Goal: Task Accomplishment & Management: Complete application form

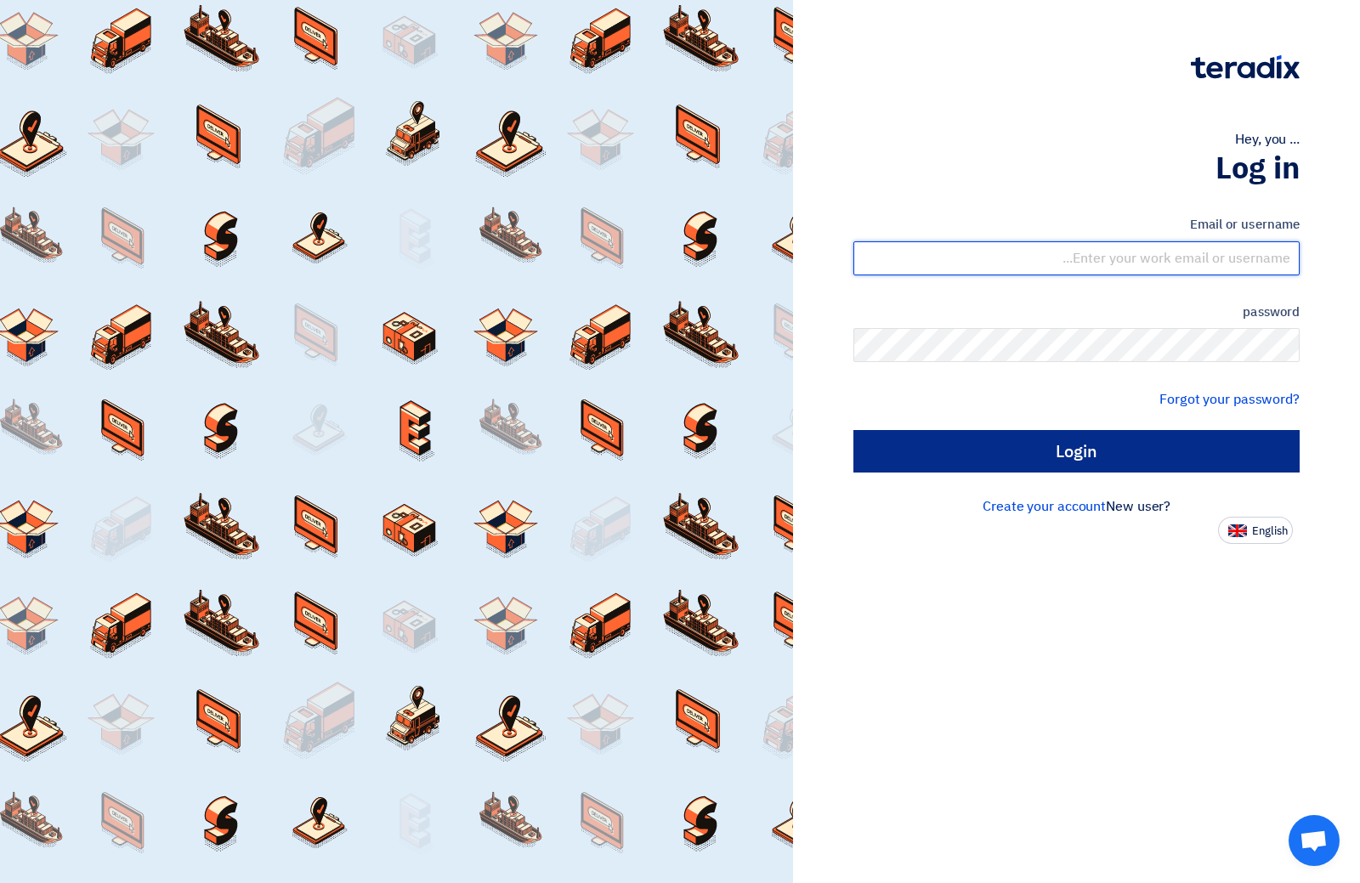
type input "[EMAIL_ADDRESS][DOMAIN_NAME]"
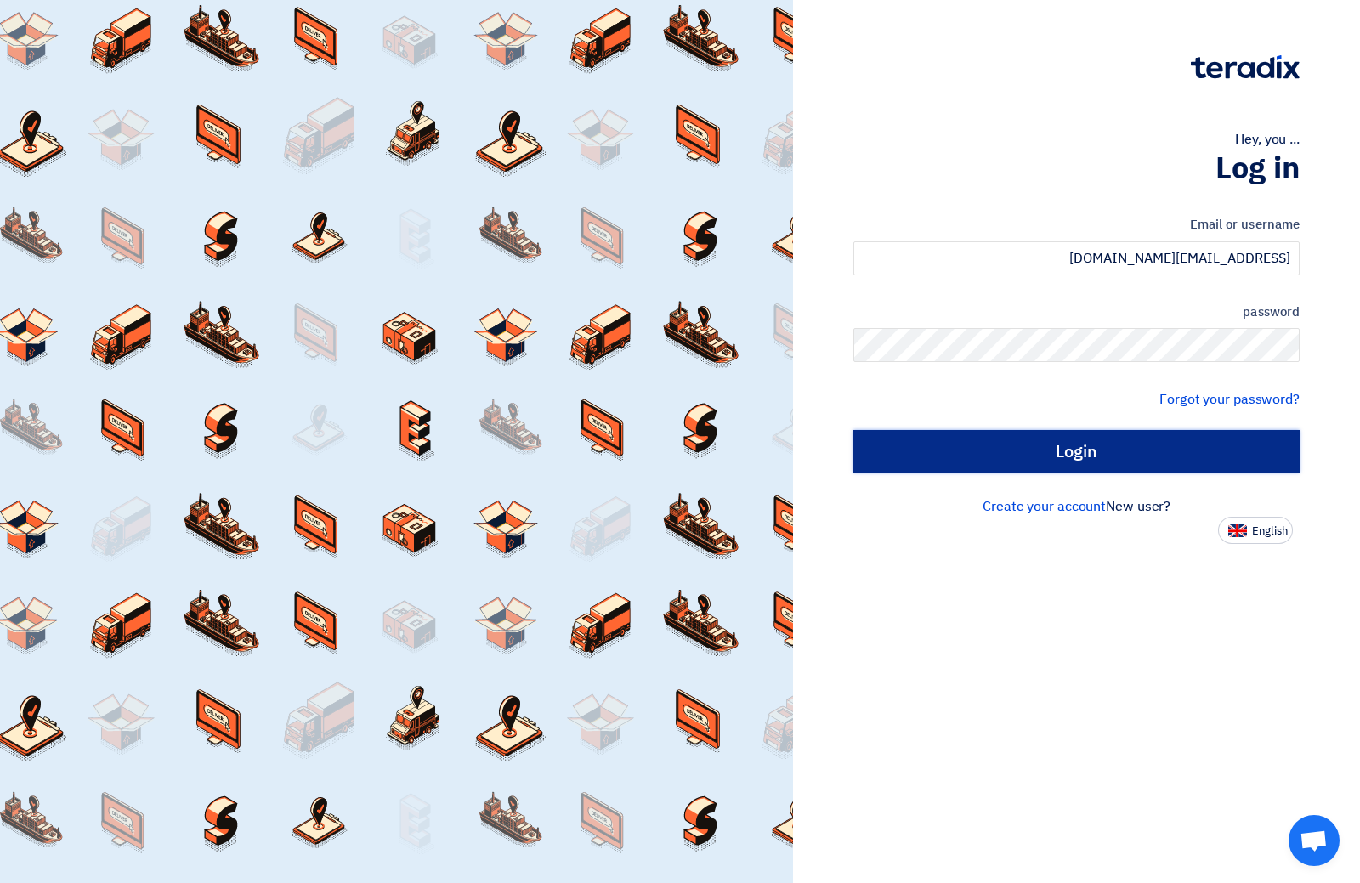
click at [1072, 446] on input "Login" at bounding box center [1077, 451] width 446 height 43
type input "Sign in"
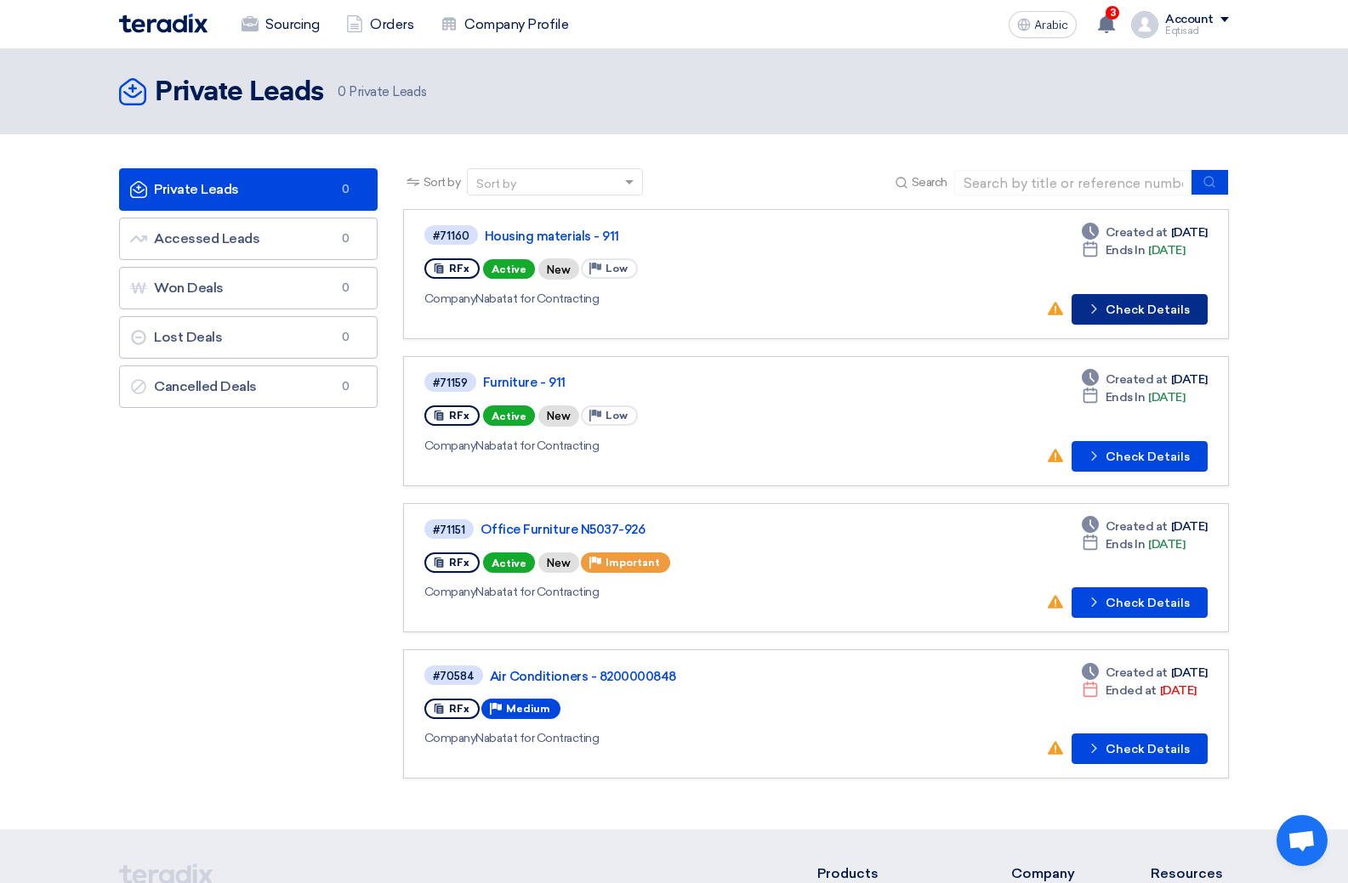
click at [1122, 304] on font "Check Details" at bounding box center [1147, 310] width 84 height 14
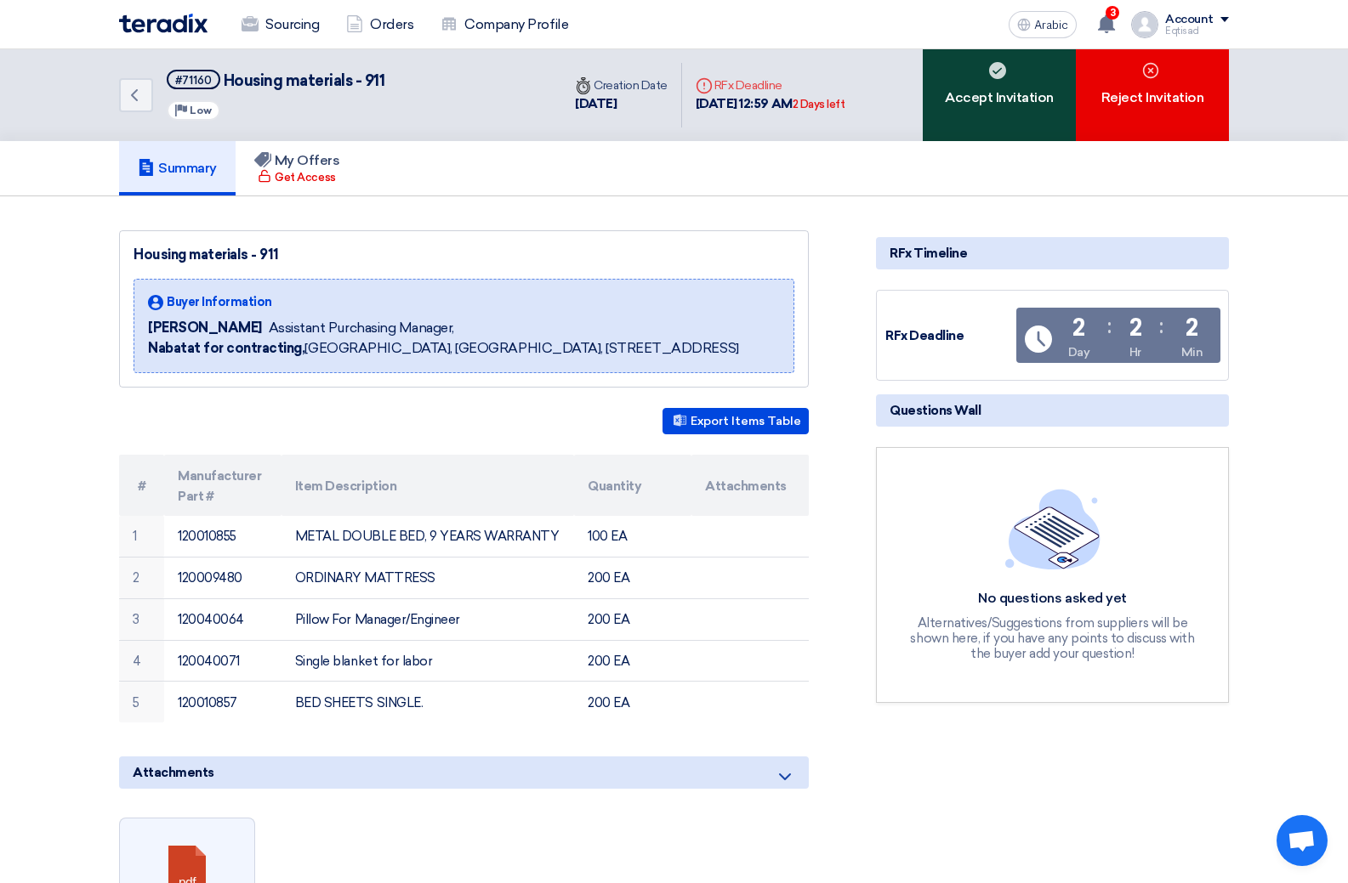
click at [963, 112] on div "Accept Invitation" at bounding box center [999, 95] width 153 height 92
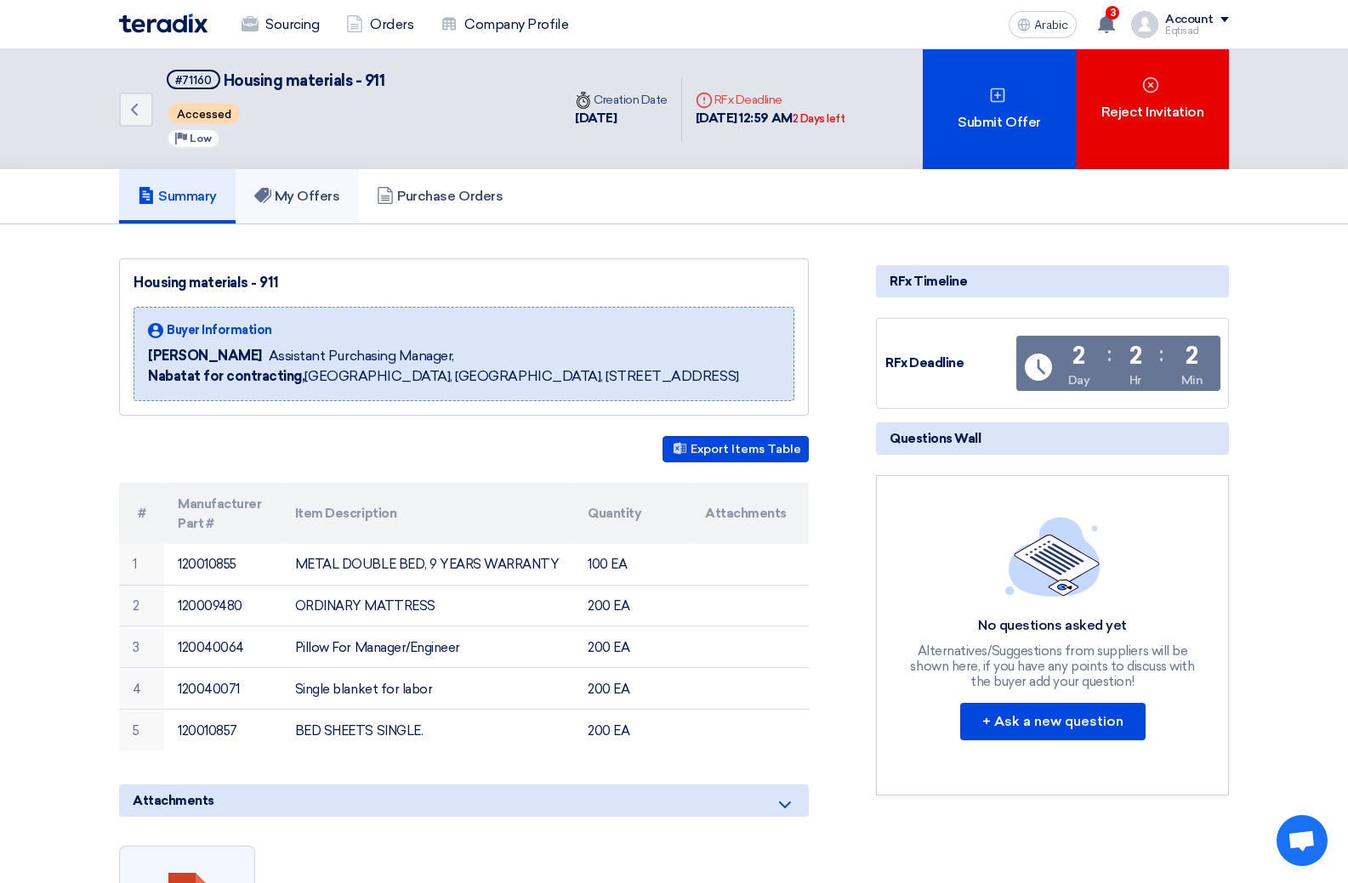
click at [318, 199] on font "My Offers" at bounding box center [307, 196] width 65 height 16
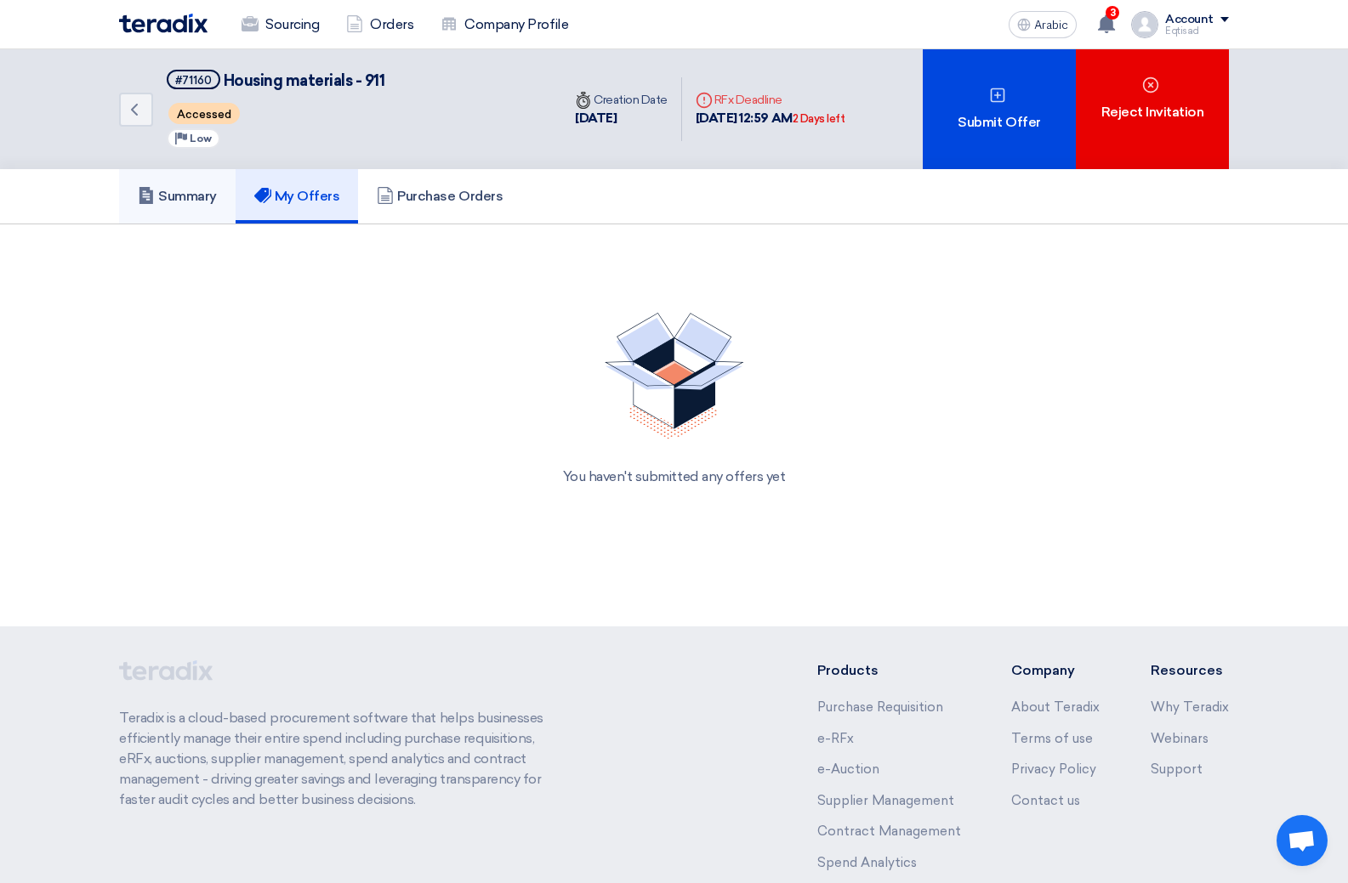
click at [178, 199] on font "Summary" at bounding box center [187, 196] width 59 height 16
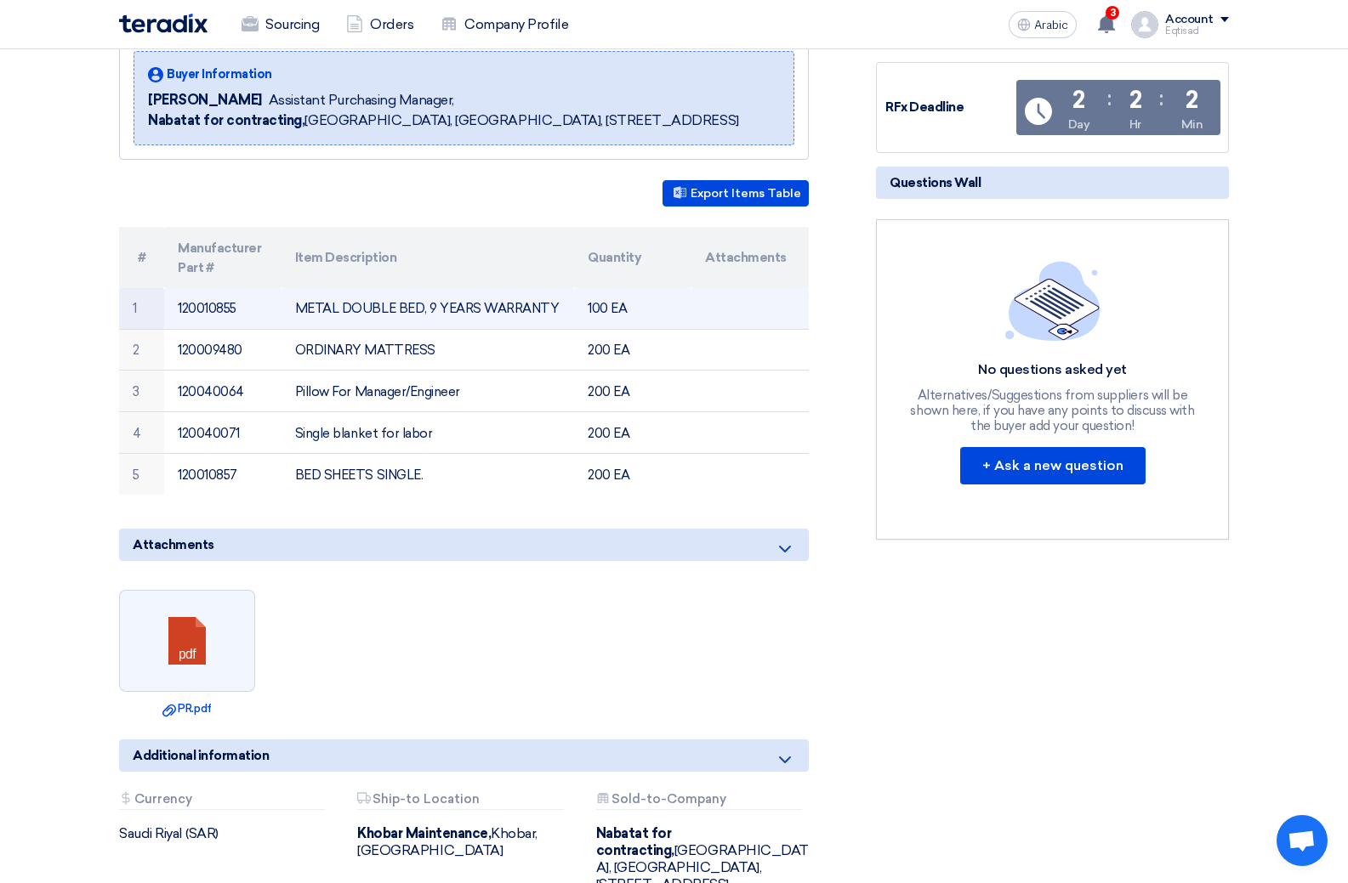
scroll to position [255, 0]
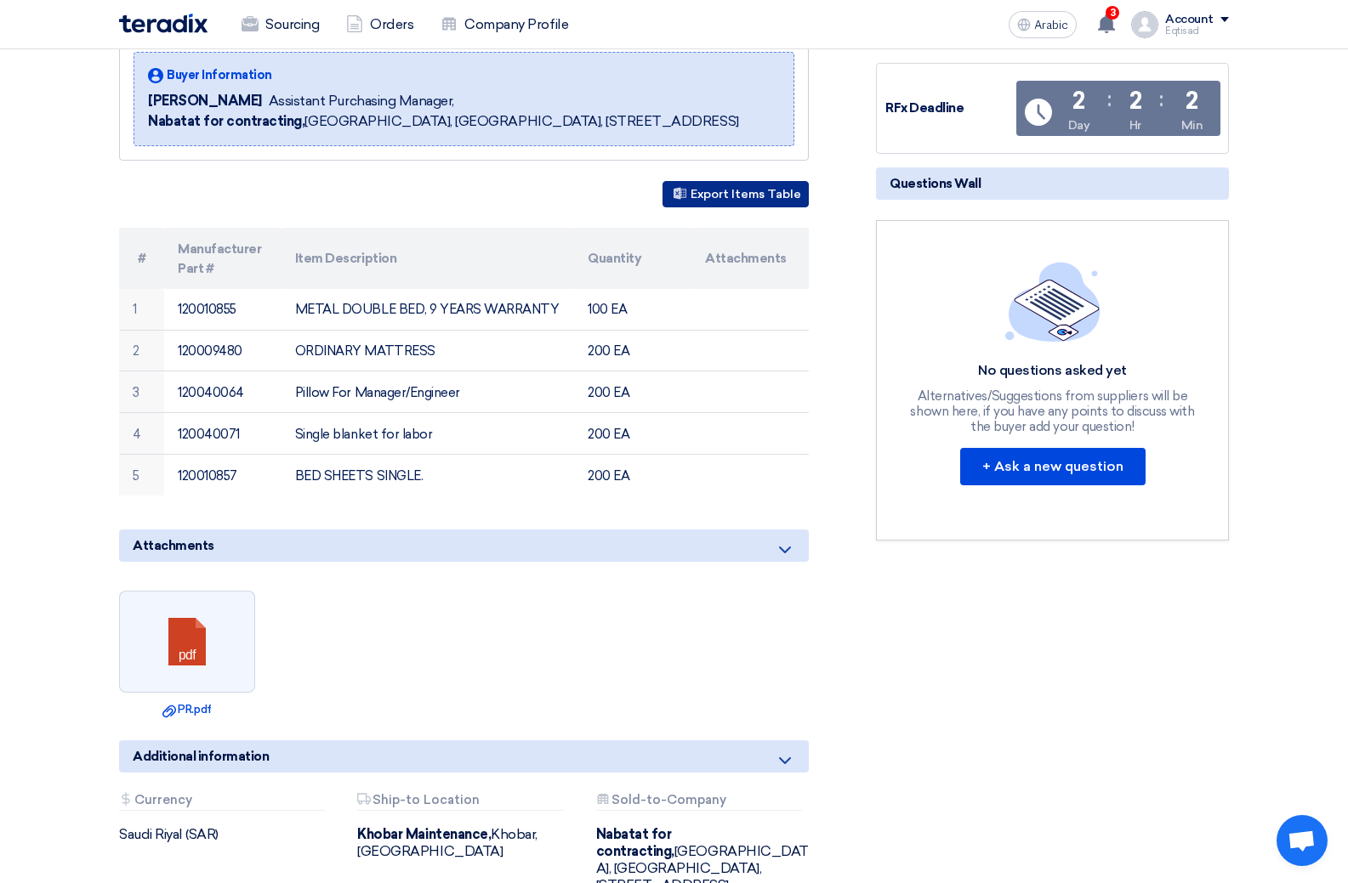
click at [705, 190] on font "Export Items Table" at bounding box center [745, 194] width 111 height 14
click at [837, 56] on div "Housing materials - 911 Buyer Information [PERSON_NAME] Assistant Purchasing Ma…" at bounding box center [484, 469] width 757 height 932
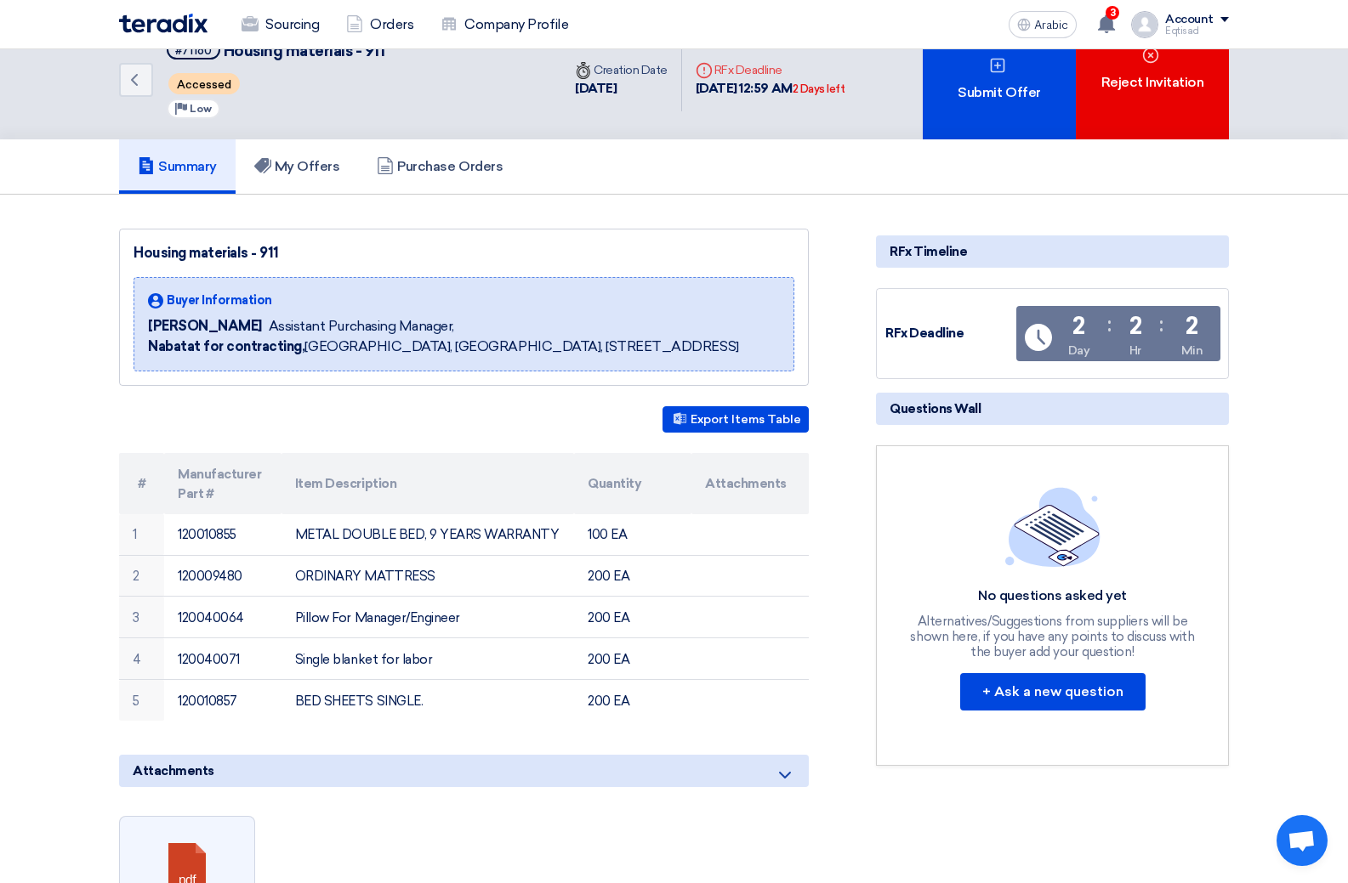
scroll to position [0, 0]
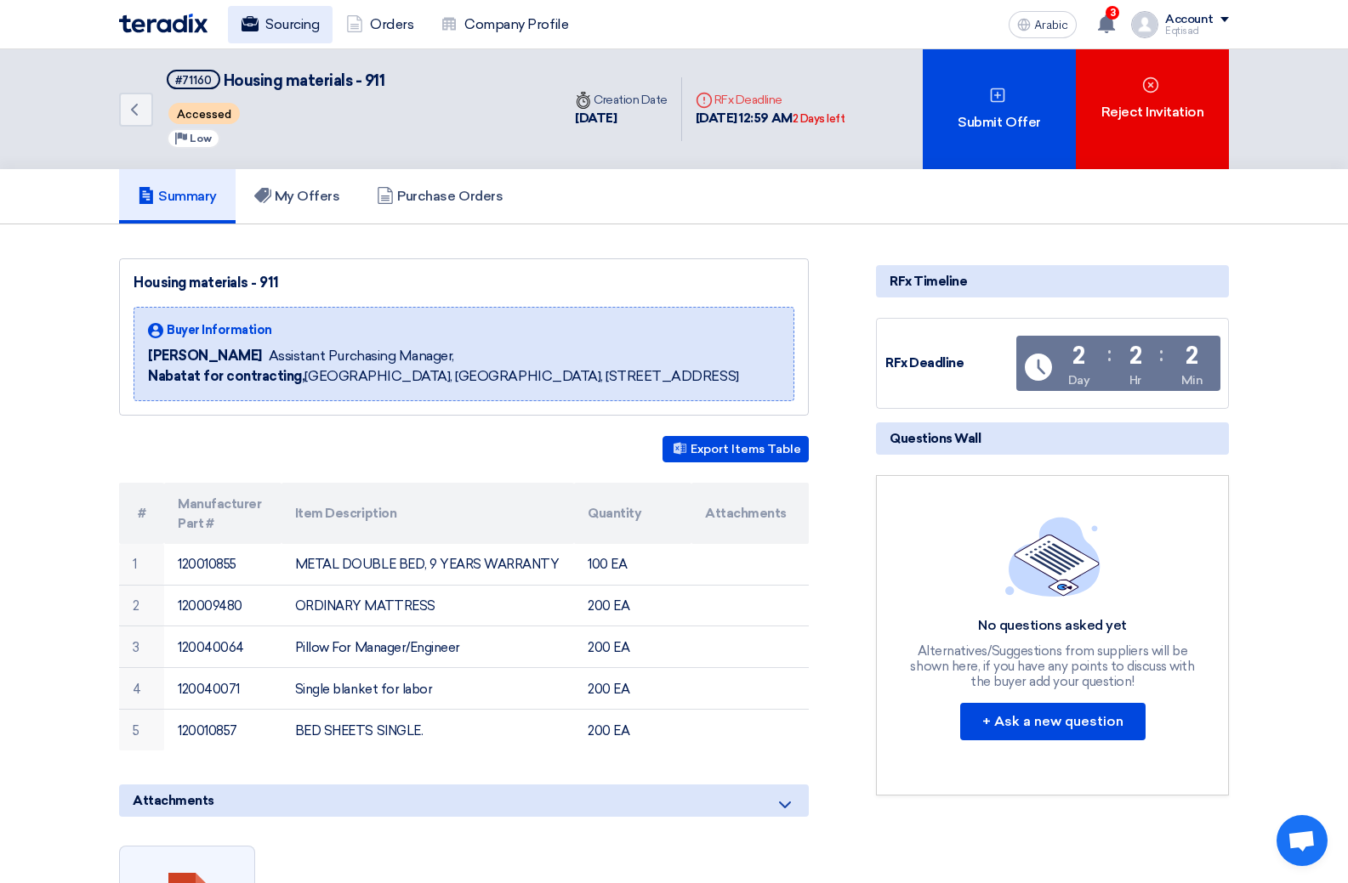
click at [301, 30] on font "Sourcing" at bounding box center [292, 24] width 54 height 16
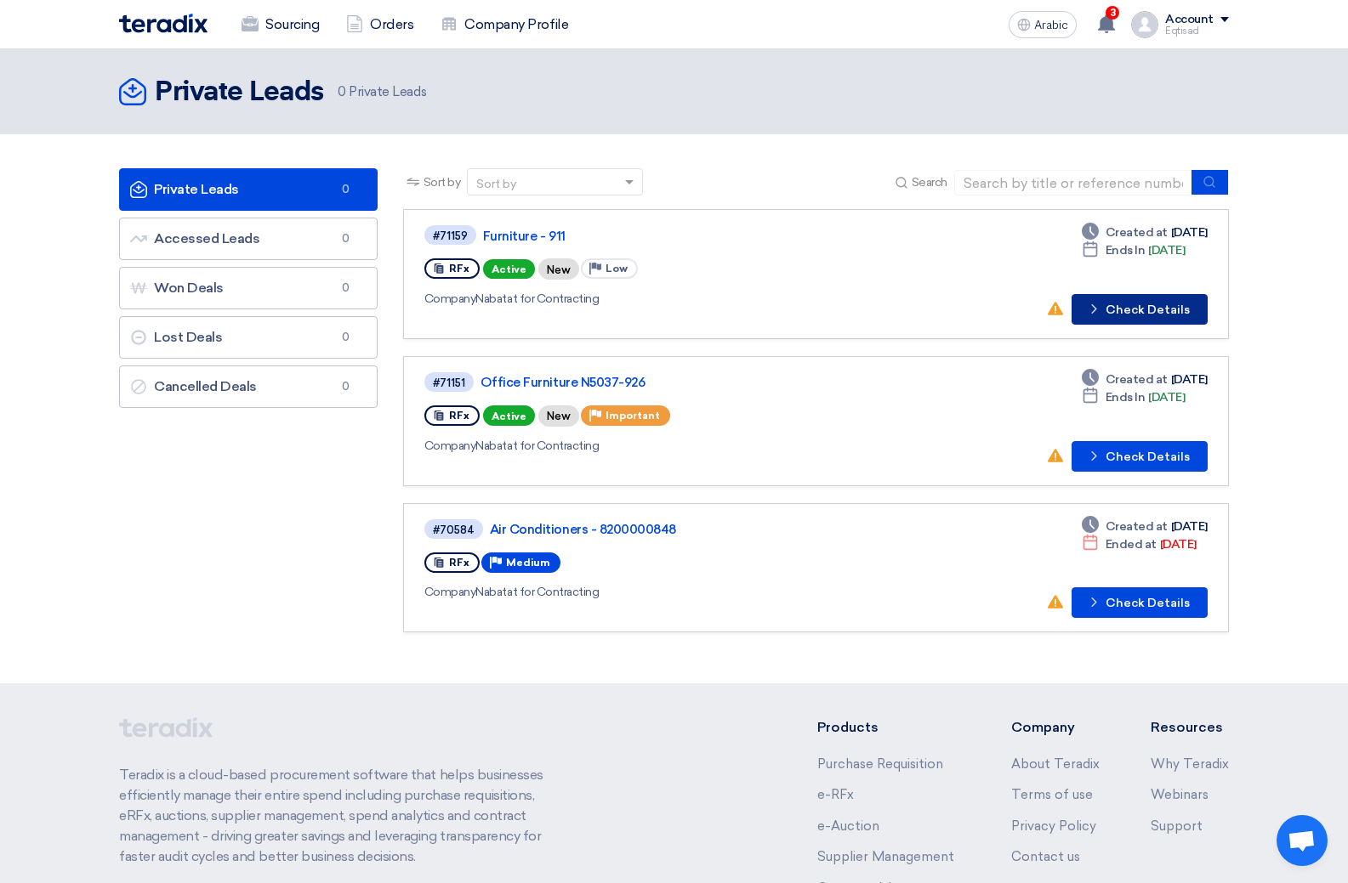
click at [1132, 308] on font "Check Details" at bounding box center [1147, 310] width 84 height 14
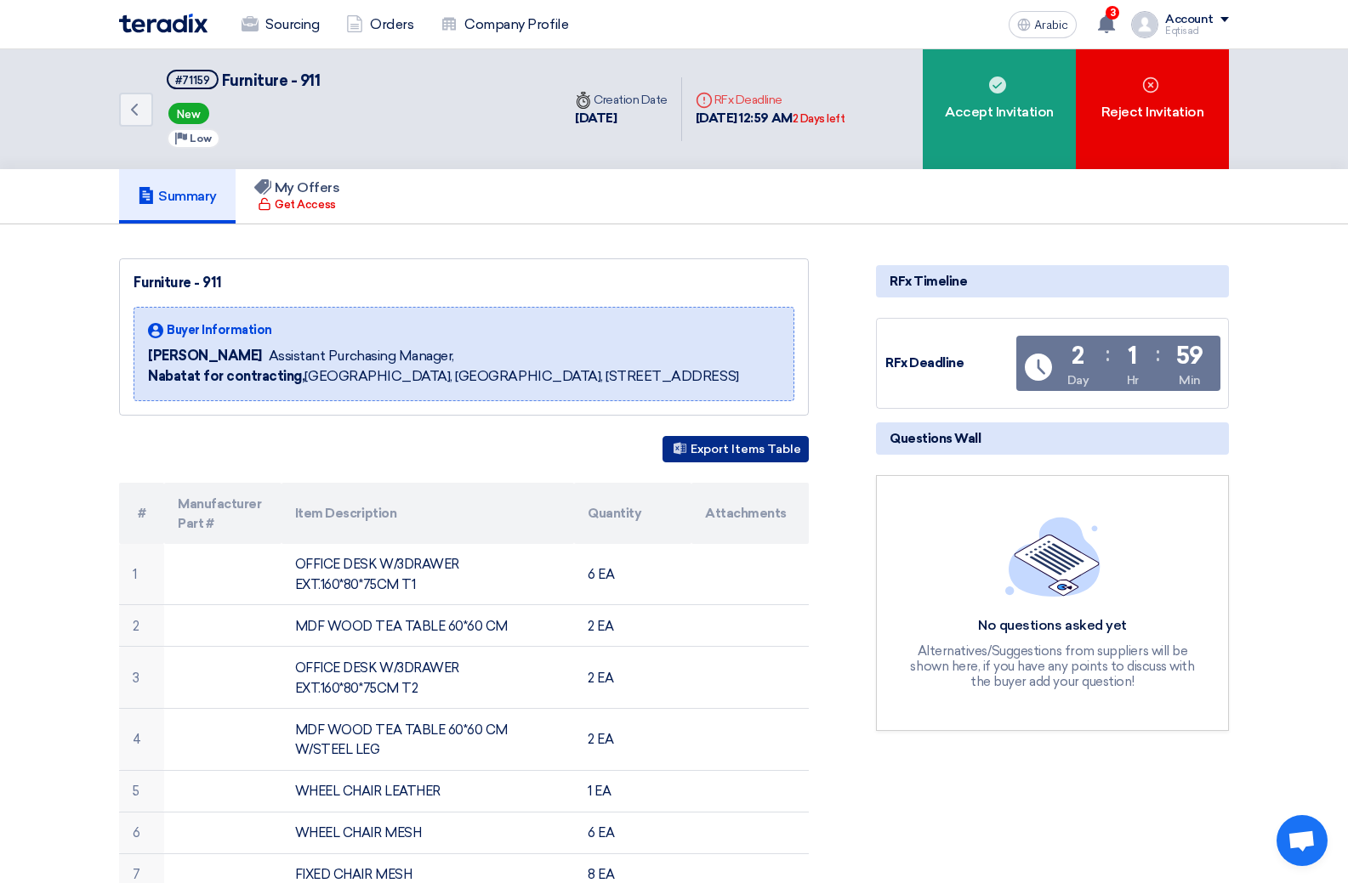
click at [727, 451] on font "Export Items Table" at bounding box center [745, 449] width 111 height 14
click at [645, 281] on div "Furniture - 911" at bounding box center [463, 283] width 661 height 20
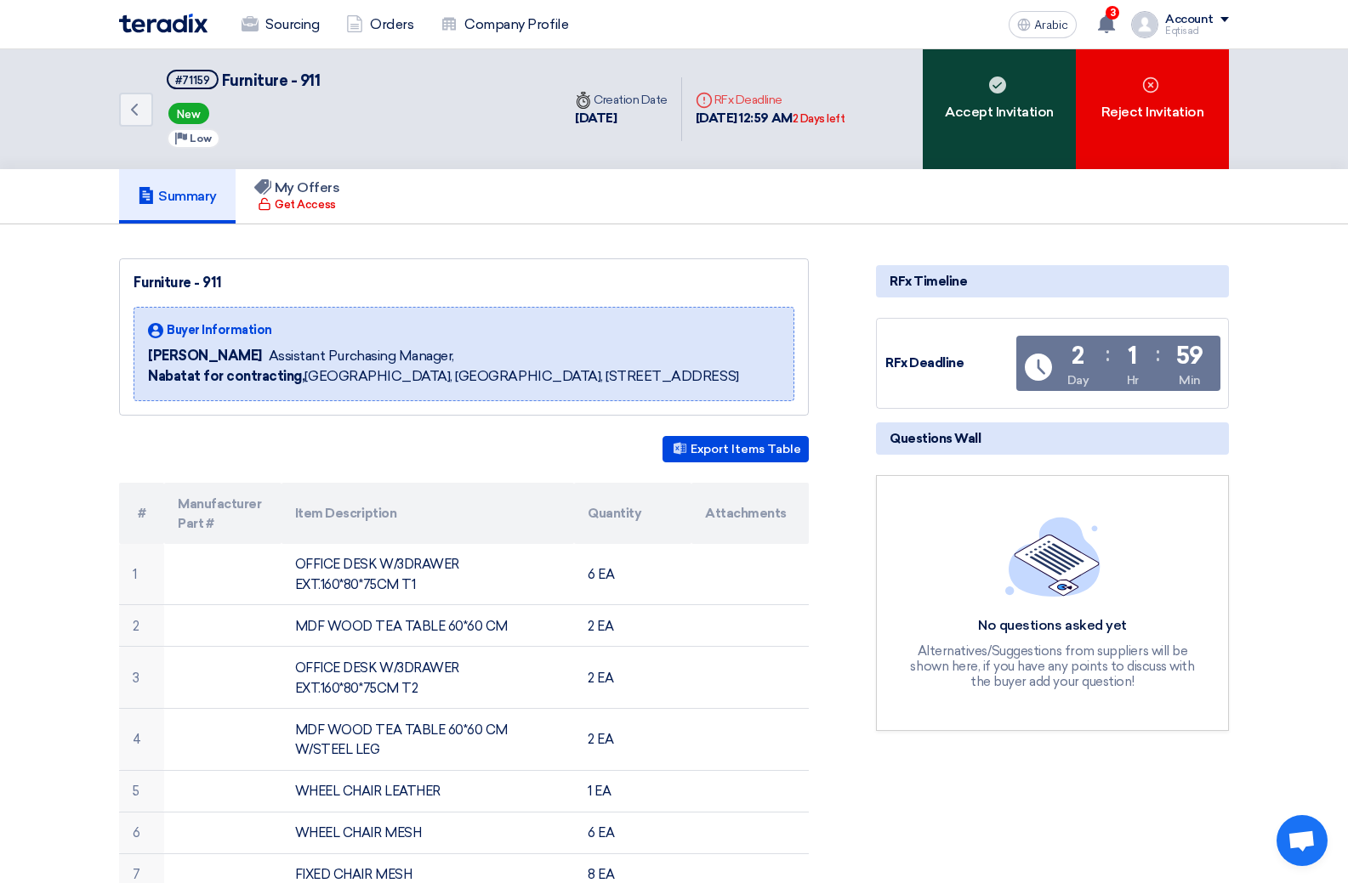
click at [962, 139] on div "Accept Invitation" at bounding box center [999, 109] width 153 height 120
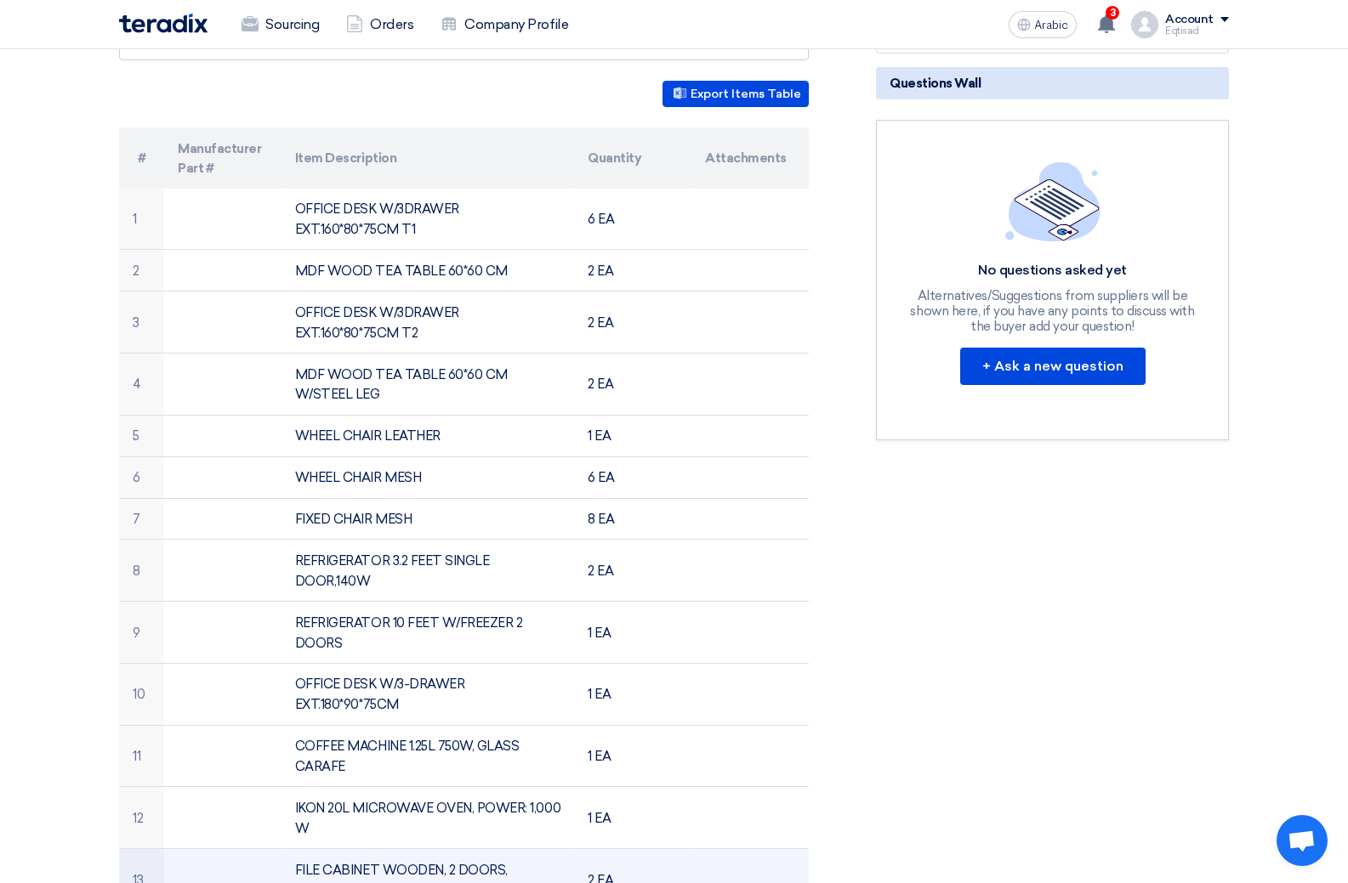
scroll to position [340, 0]
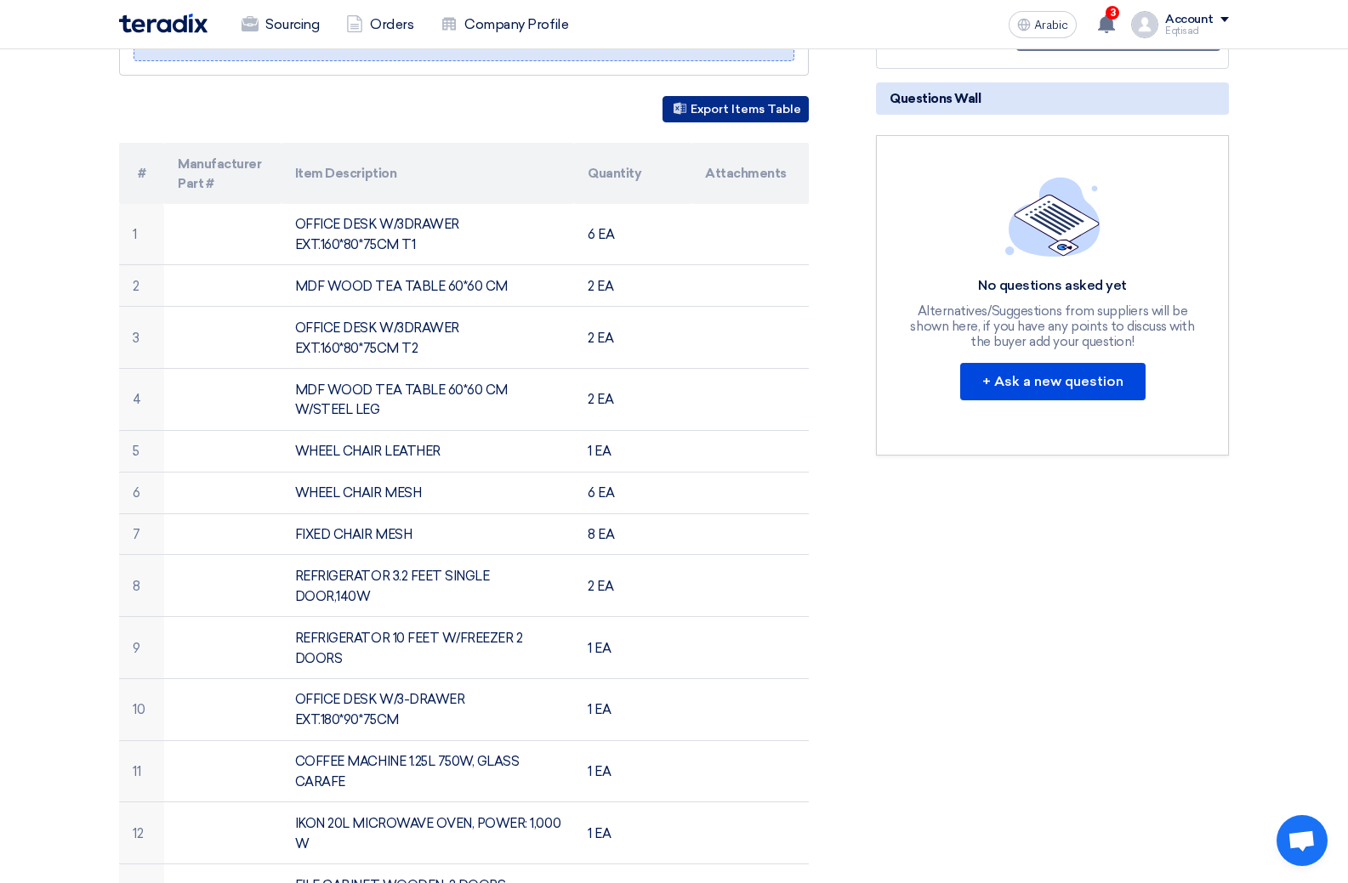
click at [742, 115] on font "Export Items Table" at bounding box center [745, 109] width 111 height 14
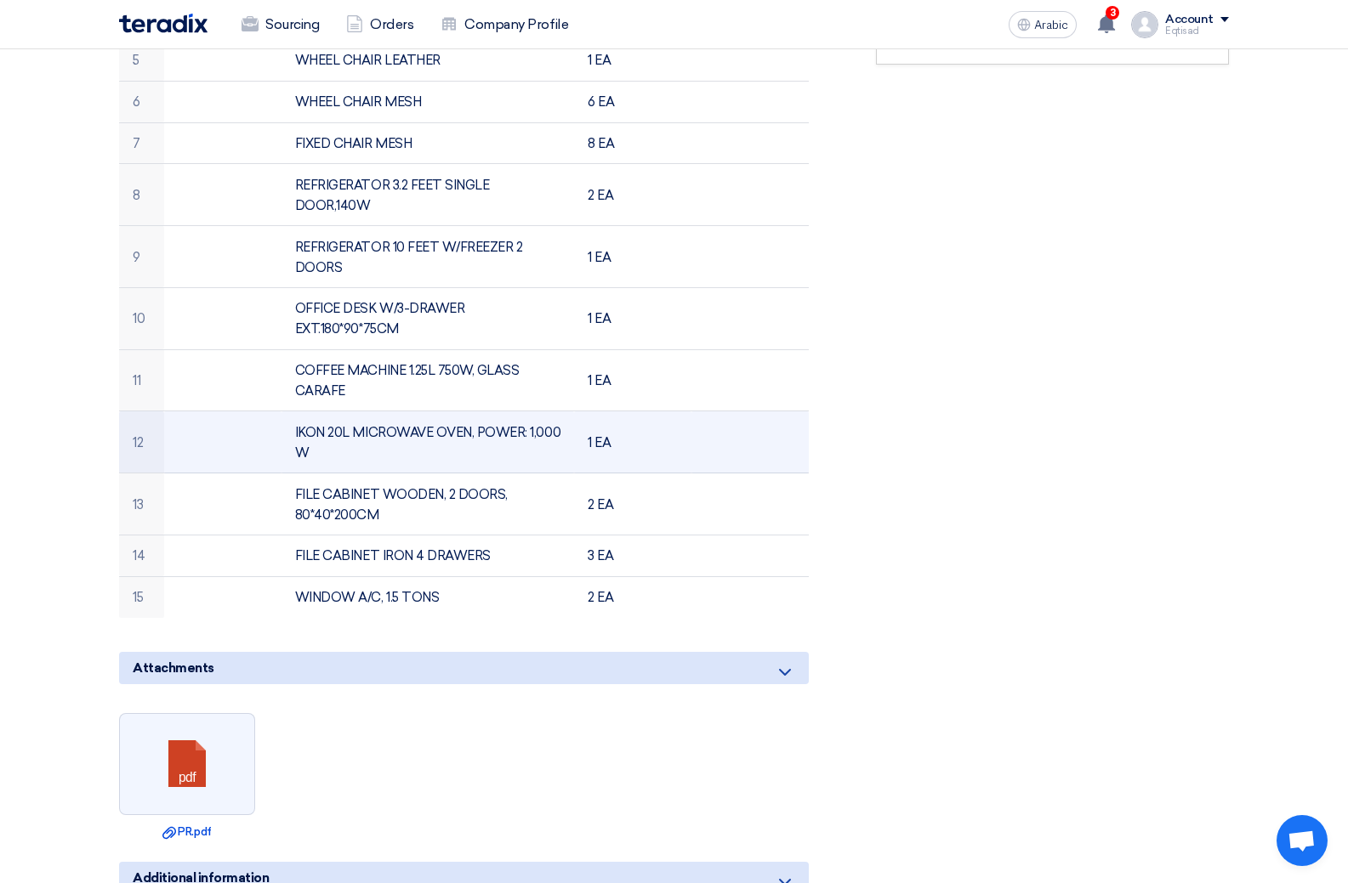
scroll to position [935, 0]
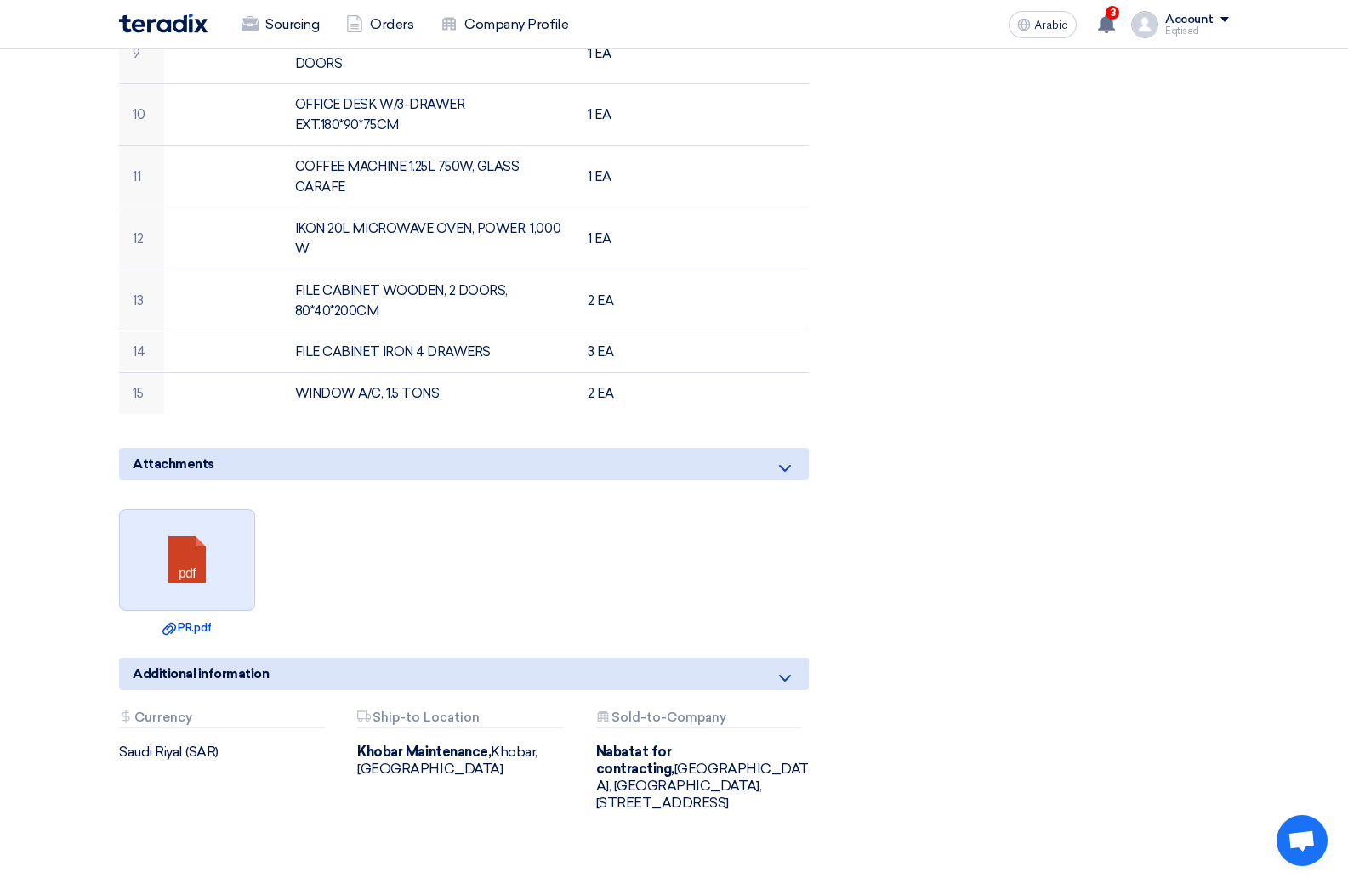
click at [218, 572] on link at bounding box center [188, 561] width 136 height 102
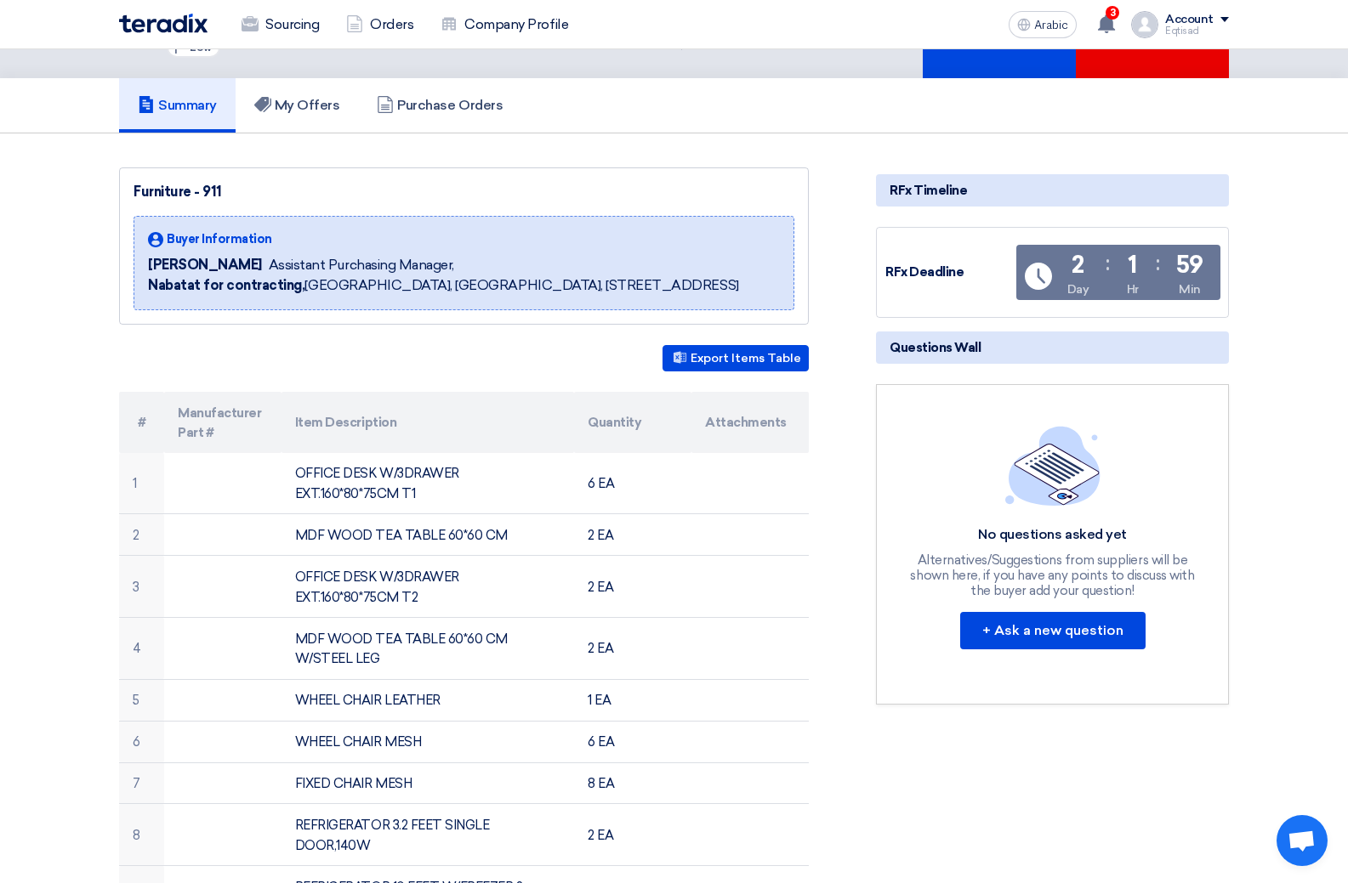
scroll to position [85, 0]
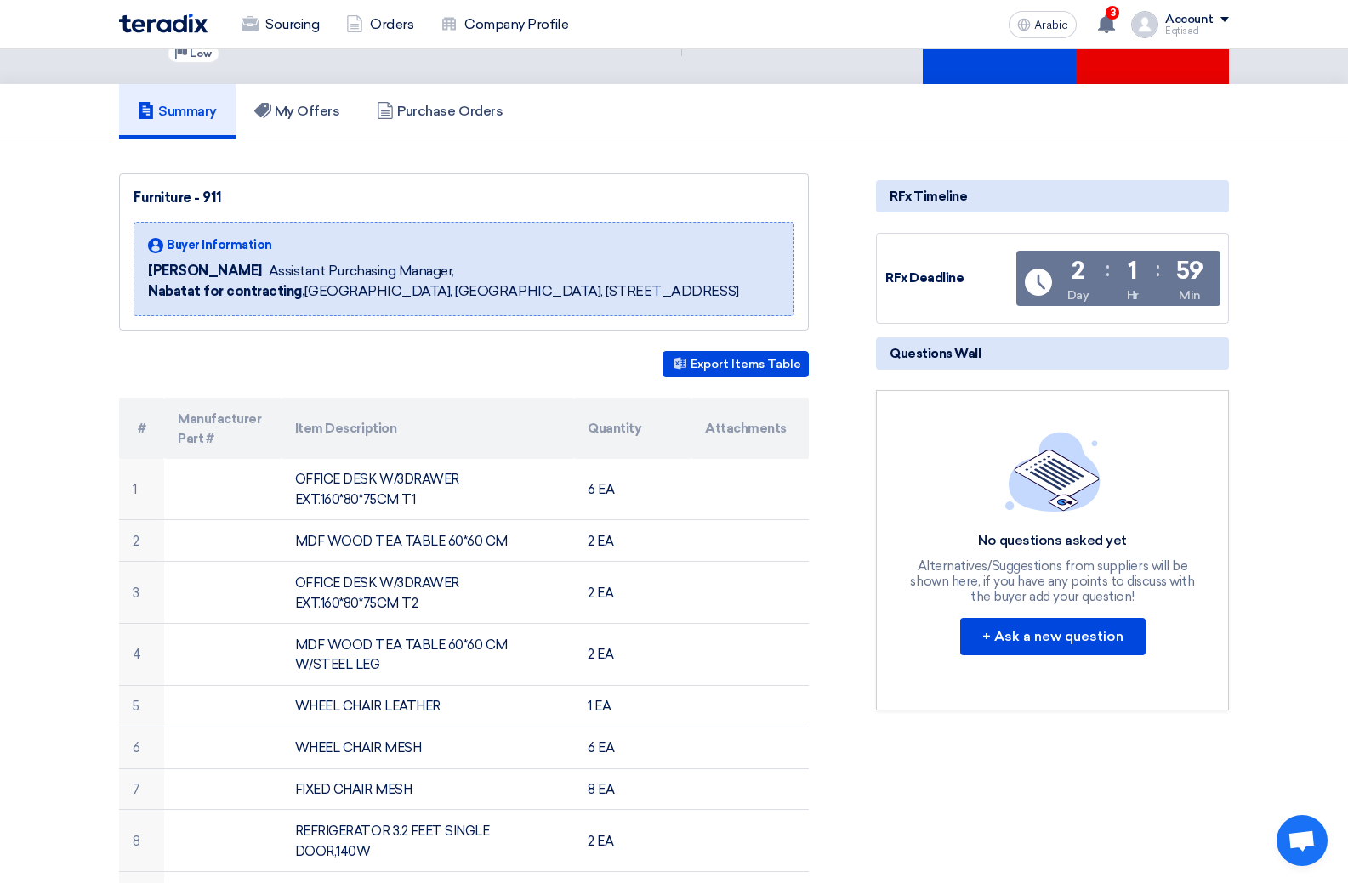
click at [192, 113] on font "Summary" at bounding box center [187, 111] width 59 height 16
click at [314, 106] on font "My Offers" at bounding box center [307, 111] width 65 height 16
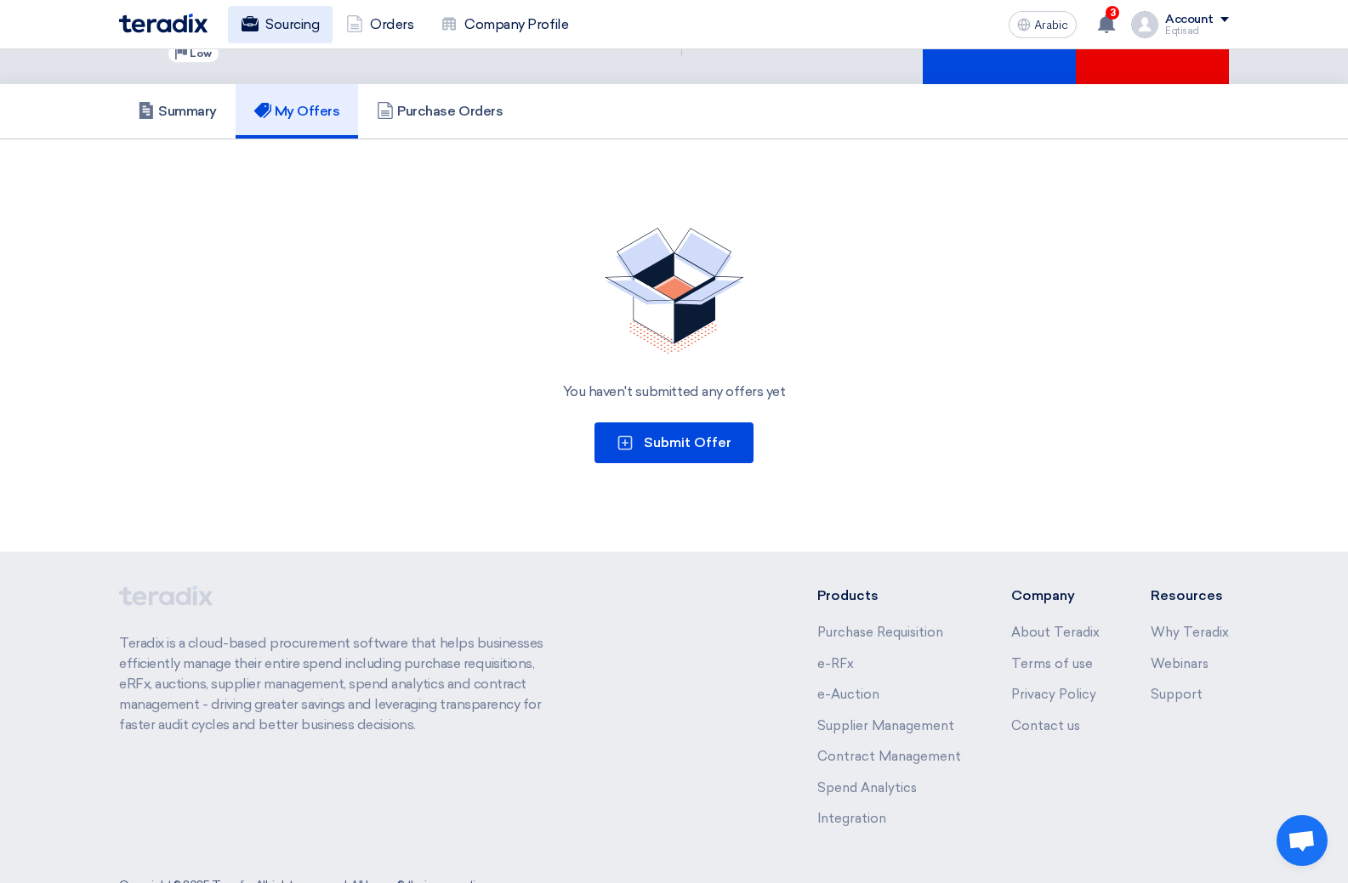
click at [281, 23] on font "Sourcing" at bounding box center [292, 24] width 54 height 16
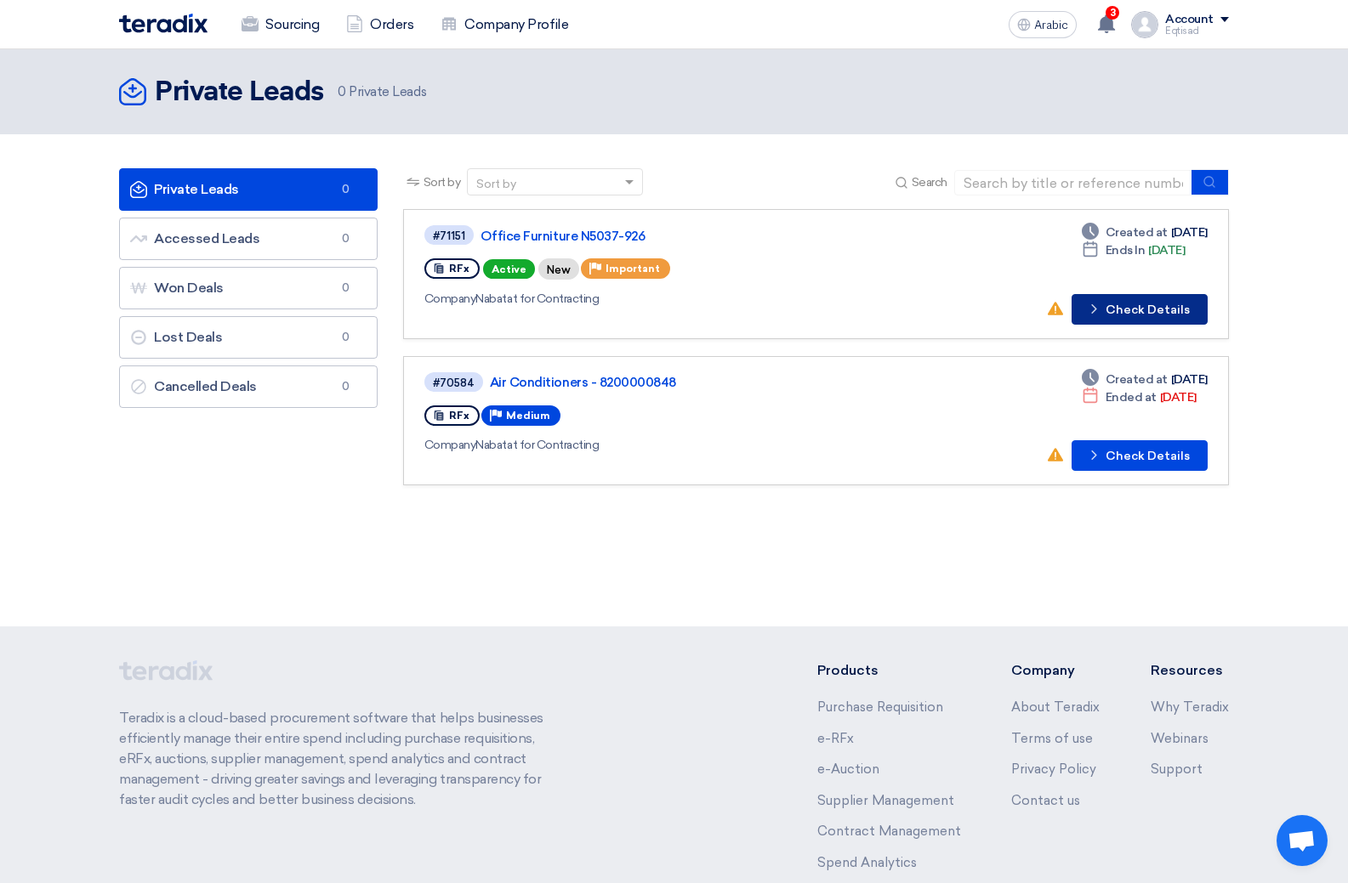
click at [1124, 306] on font "Check Details" at bounding box center [1147, 310] width 84 height 14
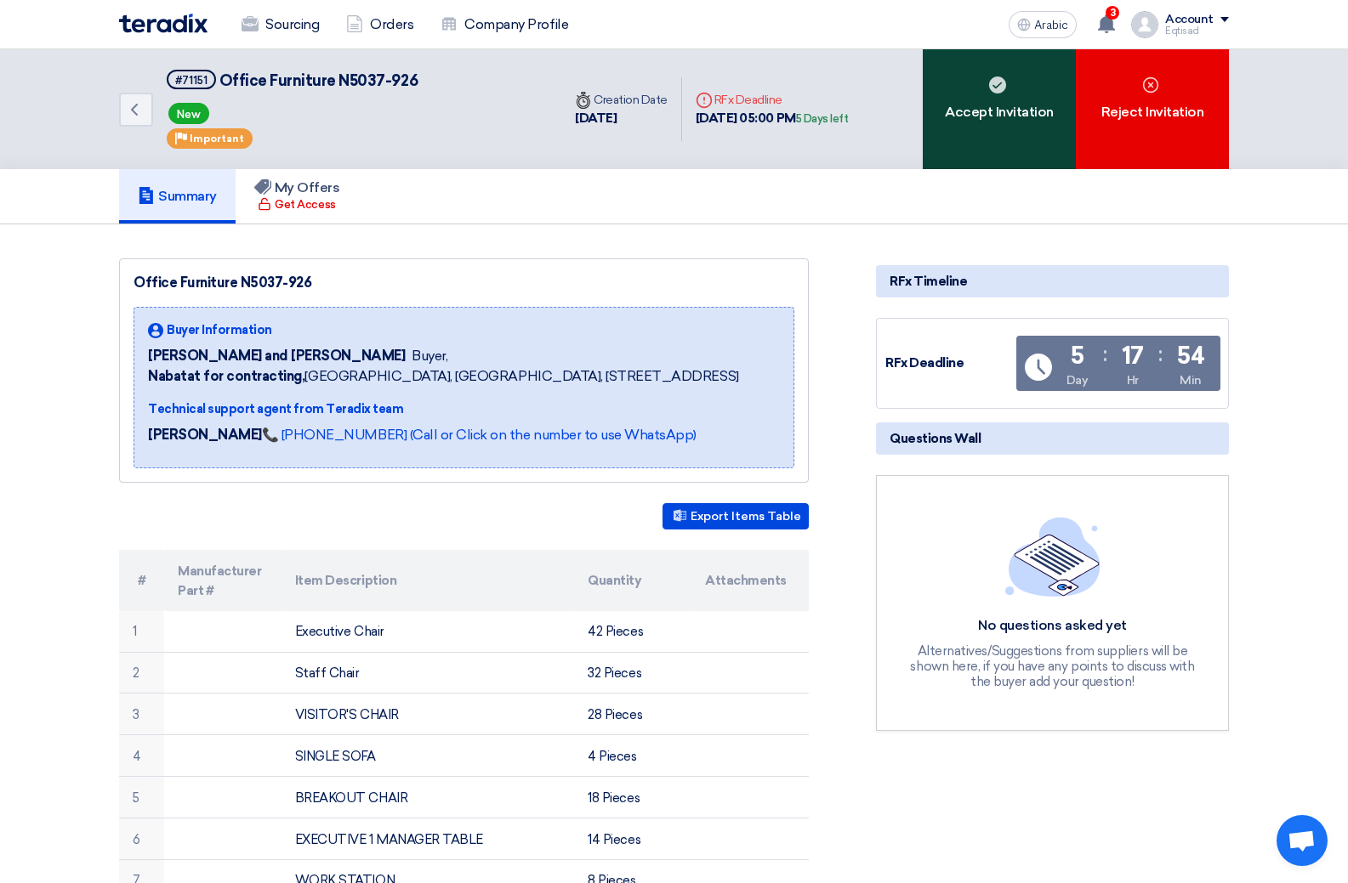
click at [971, 104] on font "Accept Invitation" at bounding box center [999, 112] width 109 height 16
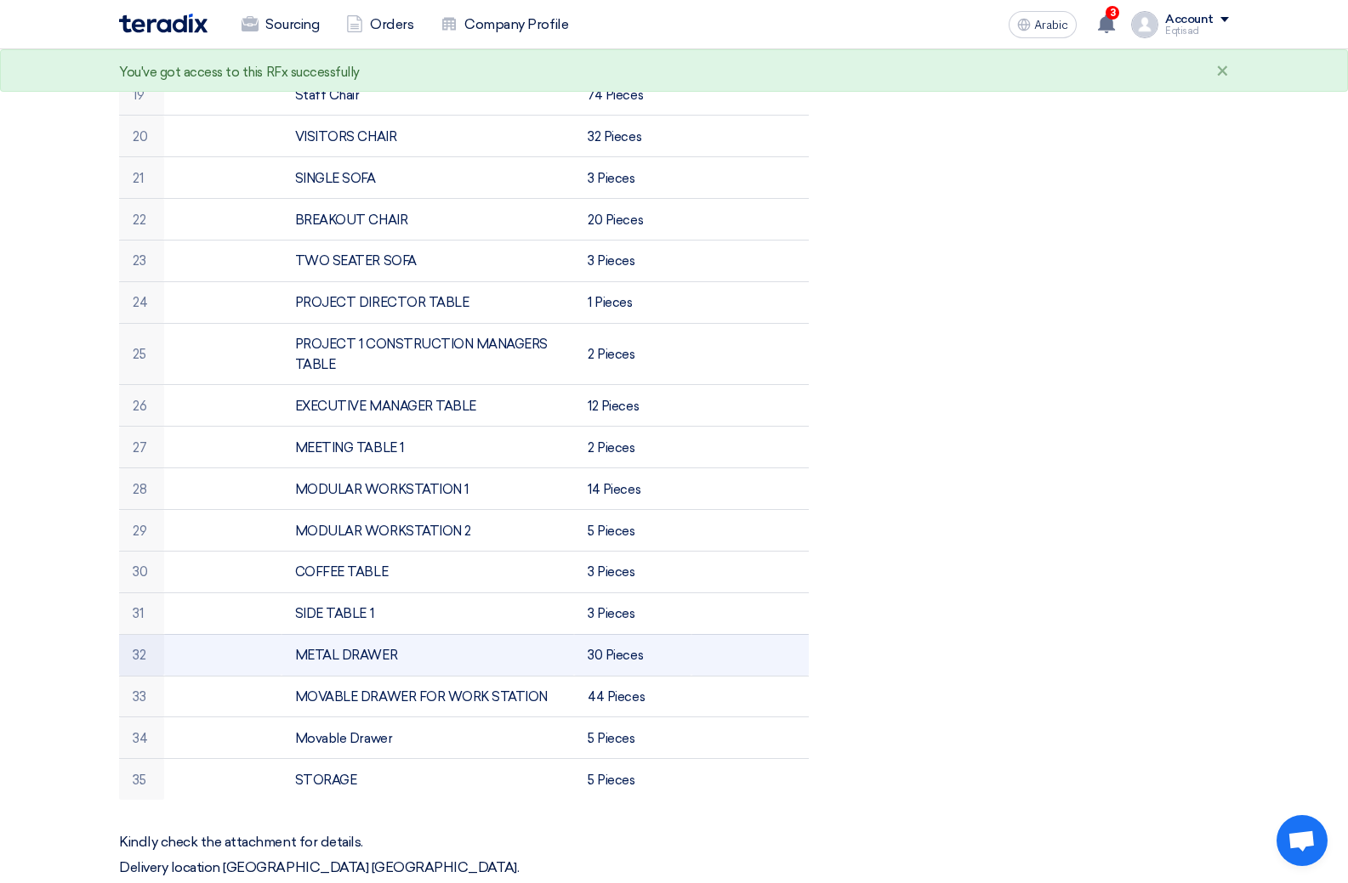
scroll to position [1615, 0]
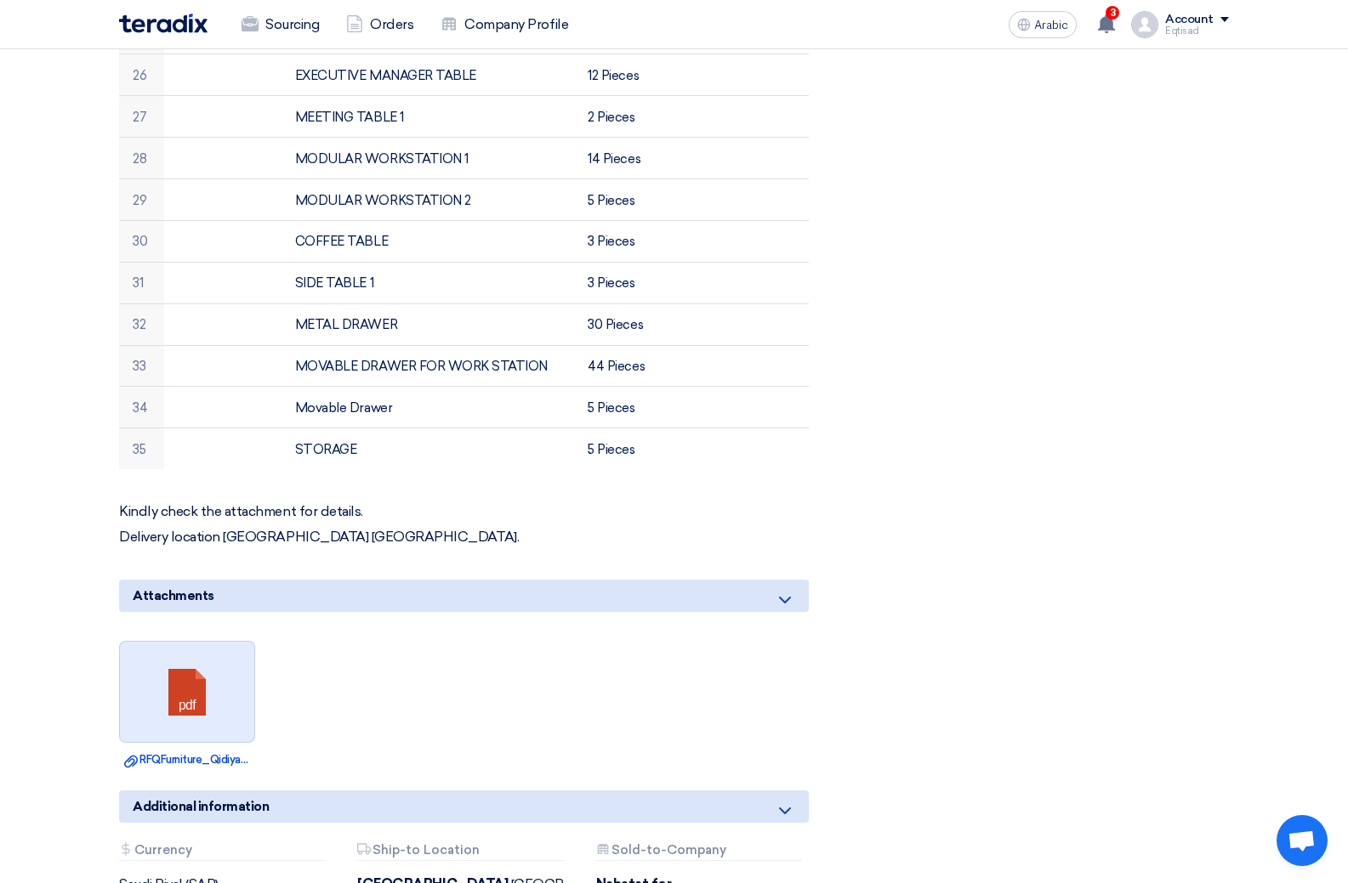
click at [157, 669] on link at bounding box center [188, 693] width 136 height 102
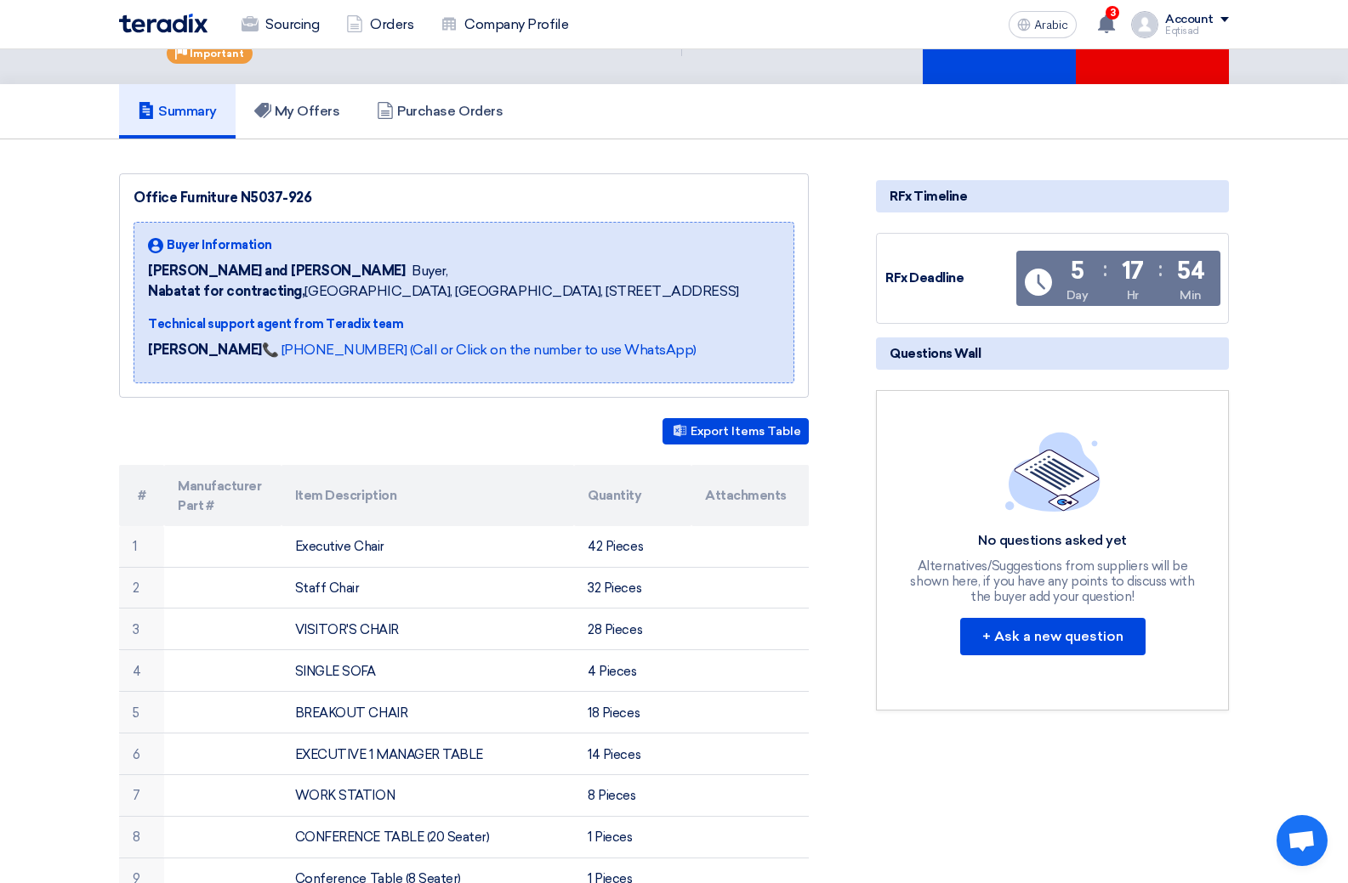
scroll to position [0, 0]
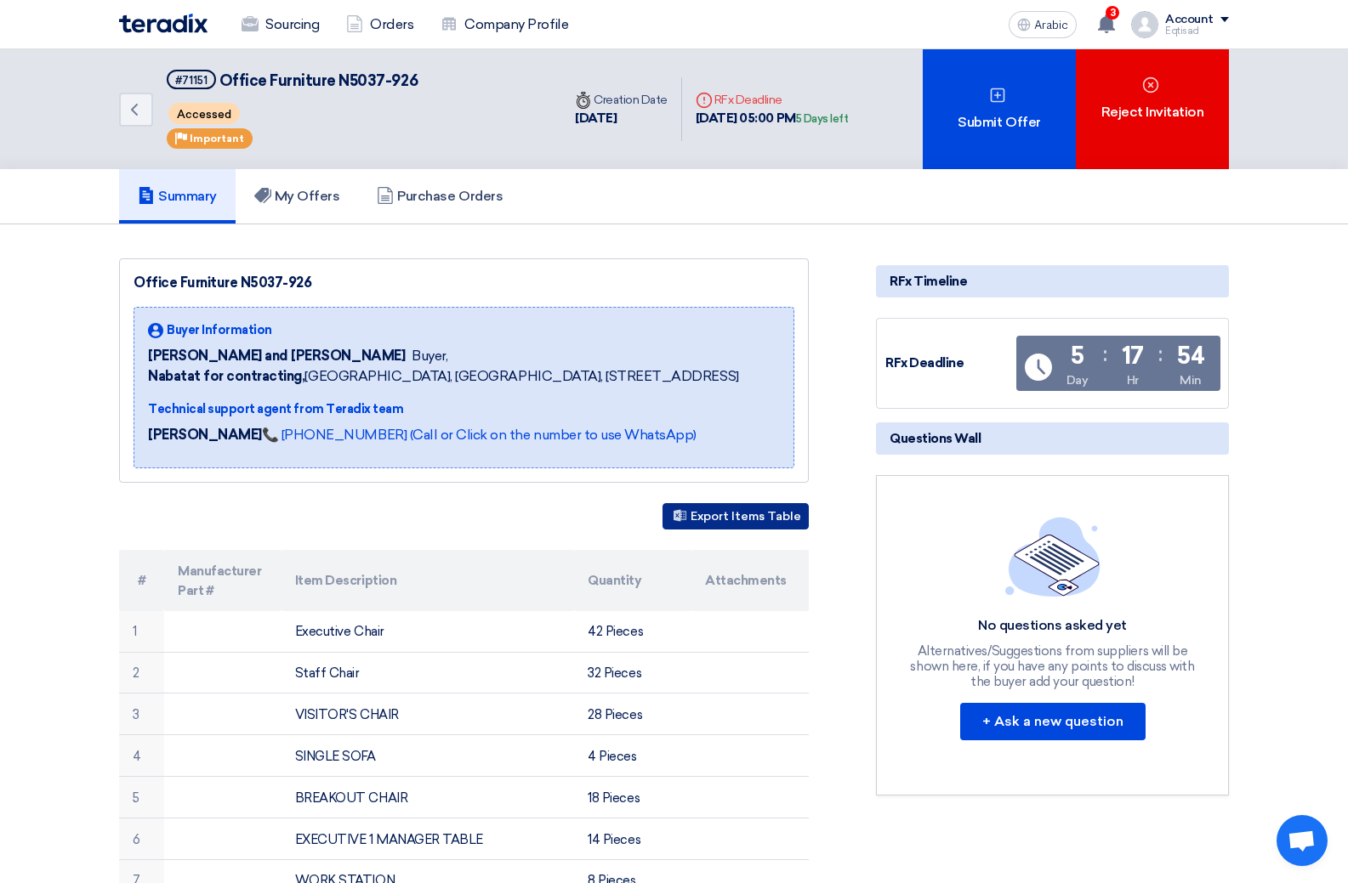
click at [736, 510] on font "Export Items Table" at bounding box center [745, 516] width 111 height 14
click at [1107, 31] on use at bounding box center [1106, 23] width 17 height 19
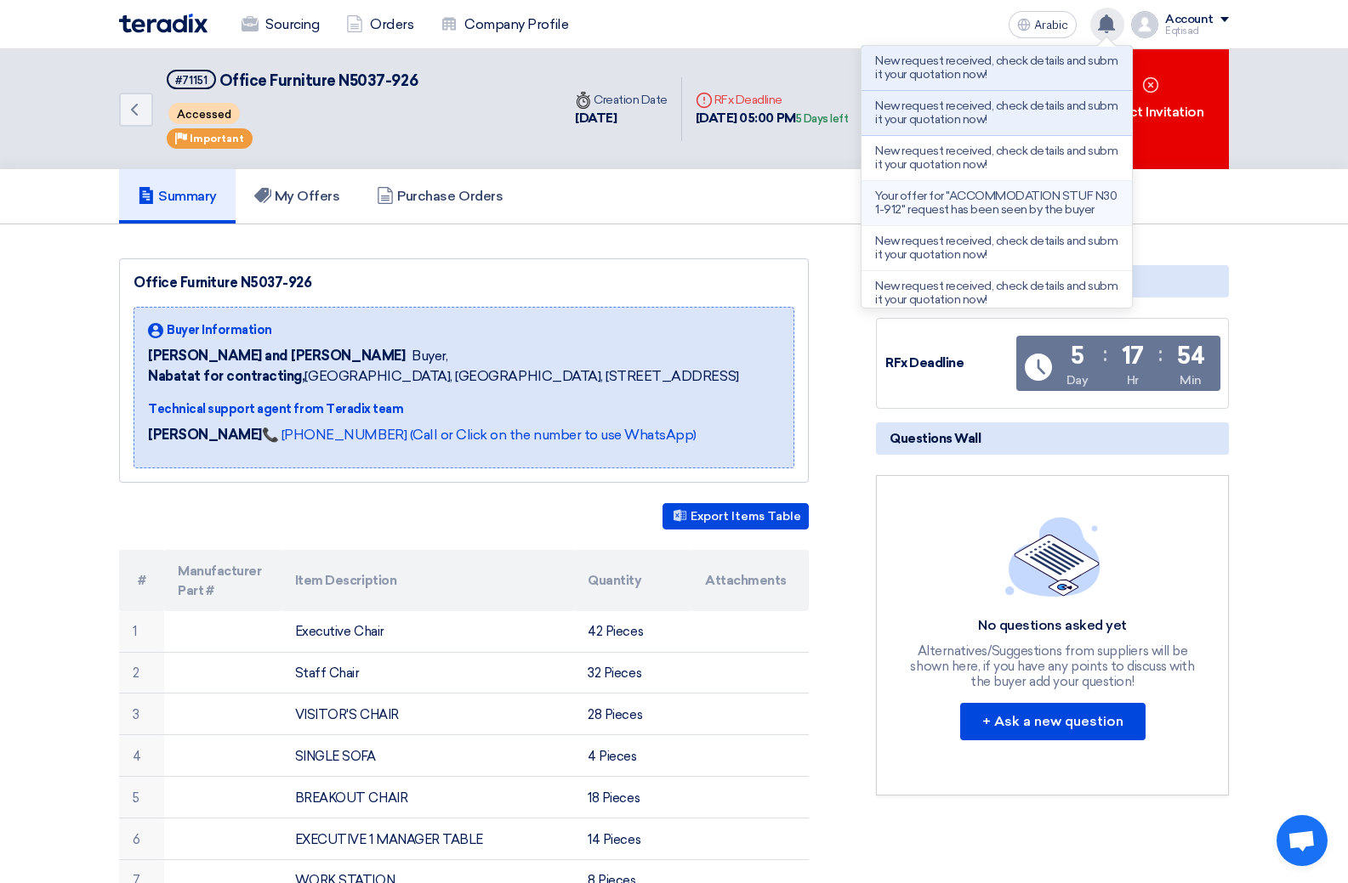
click at [972, 204] on font "Your offer for "ACCOMMODATION STUF N301-912" request has been seen by the buyer" at bounding box center [995, 203] width 241 height 28
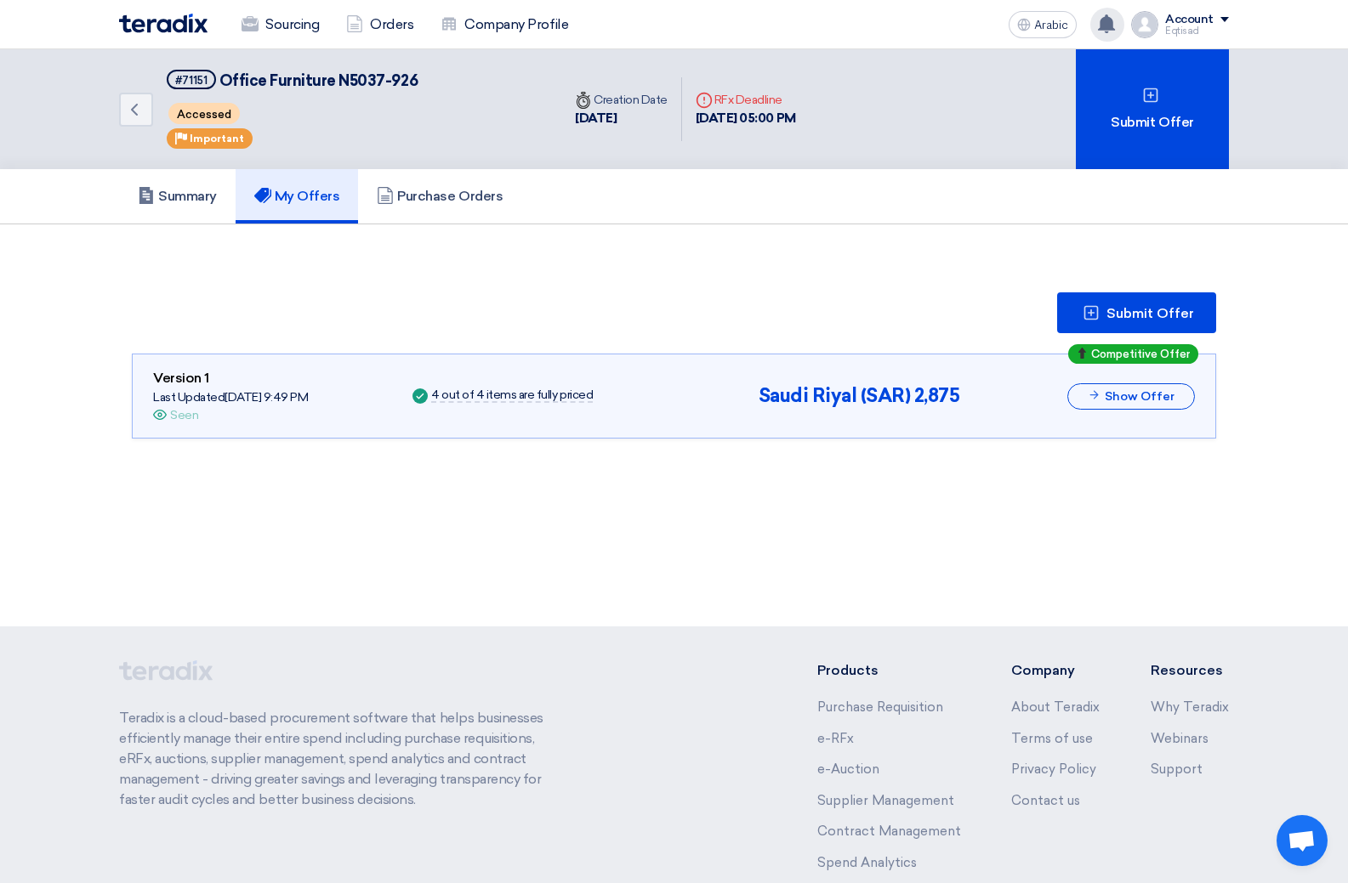
click at [1104, 18] on use at bounding box center [1106, 23] width 17 height 19
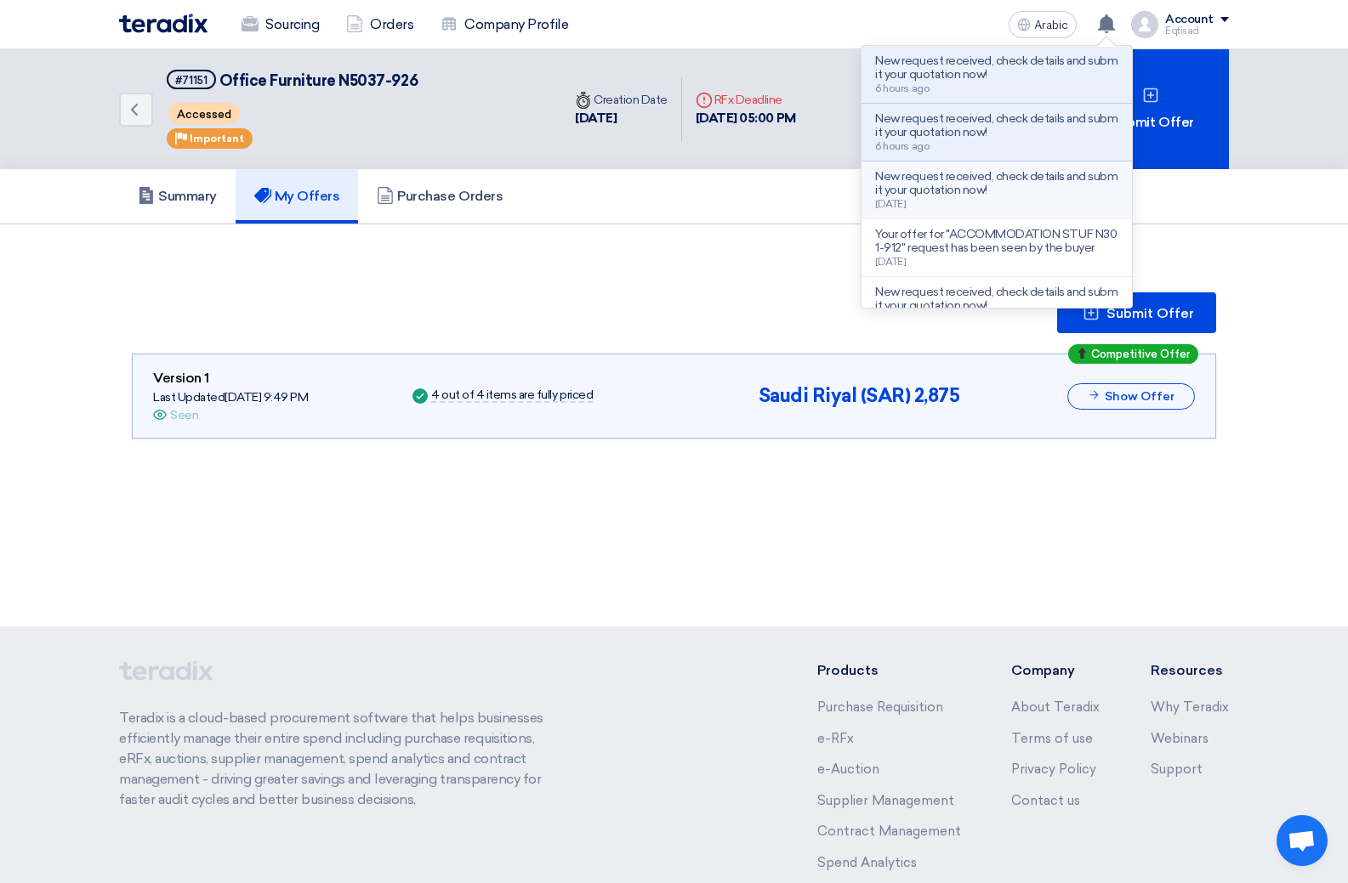
click at [978, 184] on font "New request received, check details and submit your quotation now!" at bounding box center [996, 183] width 242 height 28
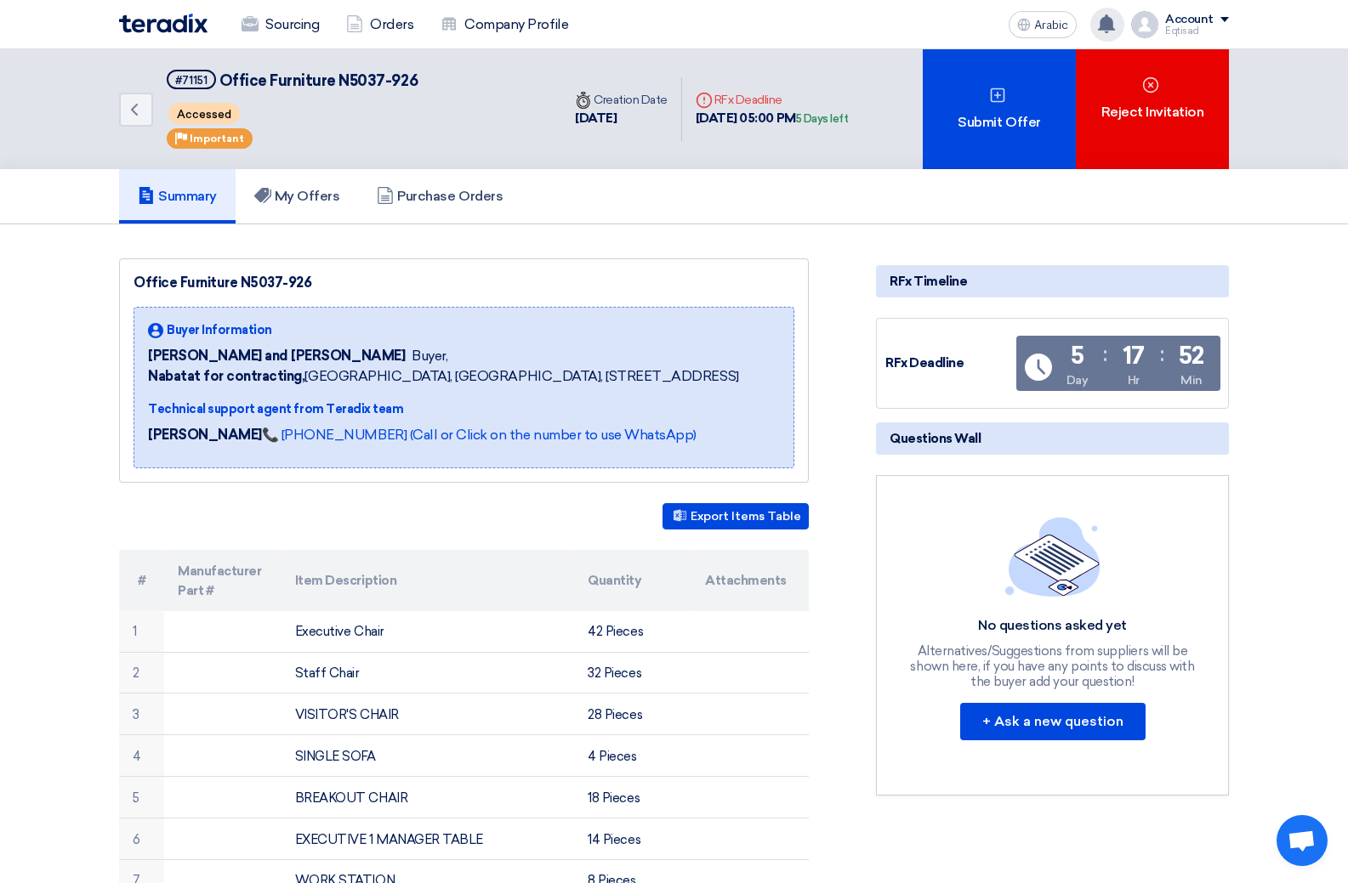
click at [1109, 24] on use at bounding box center [1106, 23] width 17 height 19
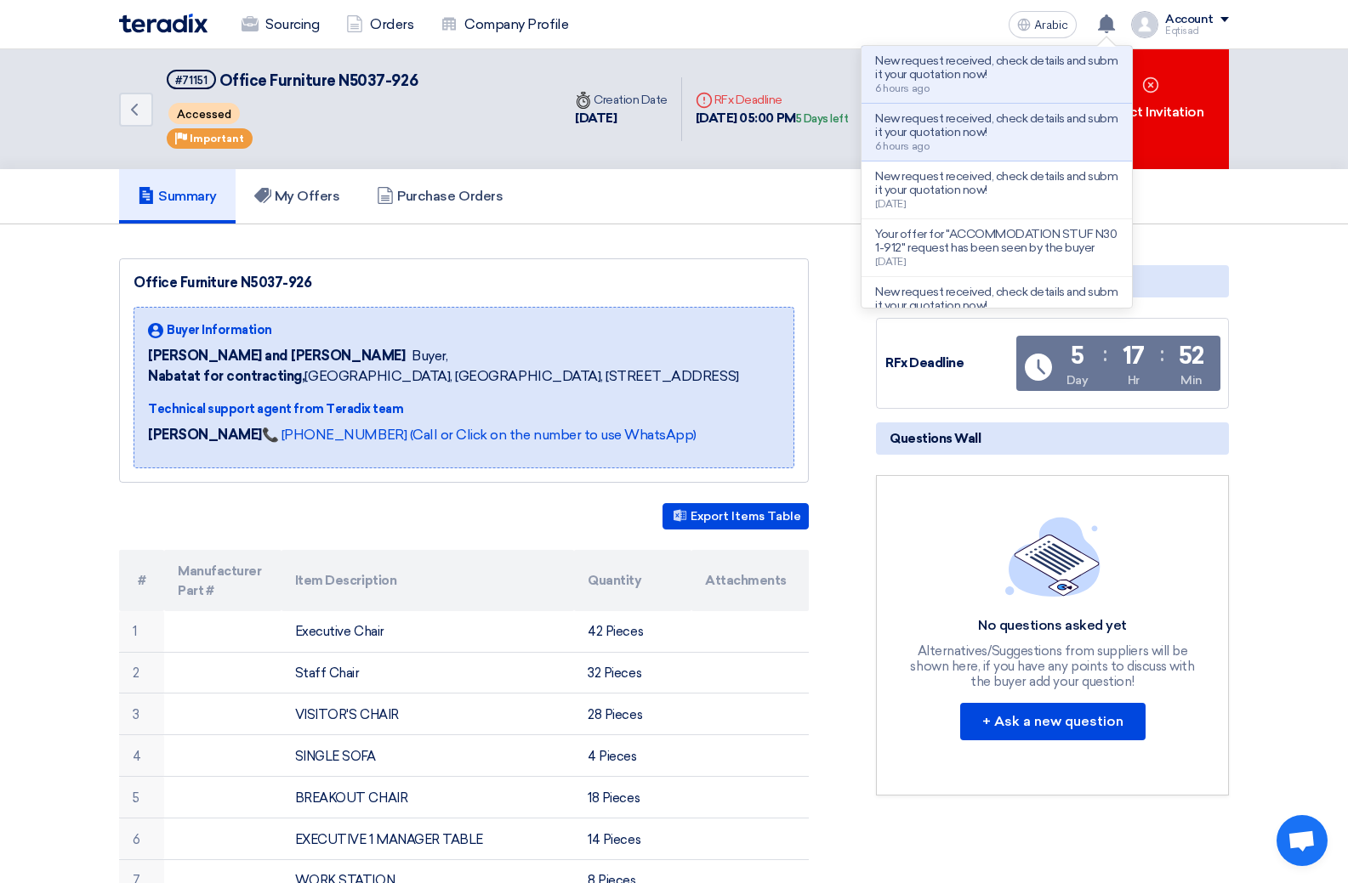
click at [1003, 129] on font "New request received, check details and submit your quotation now!" at bounding box center [996, 125] width 242 height 28
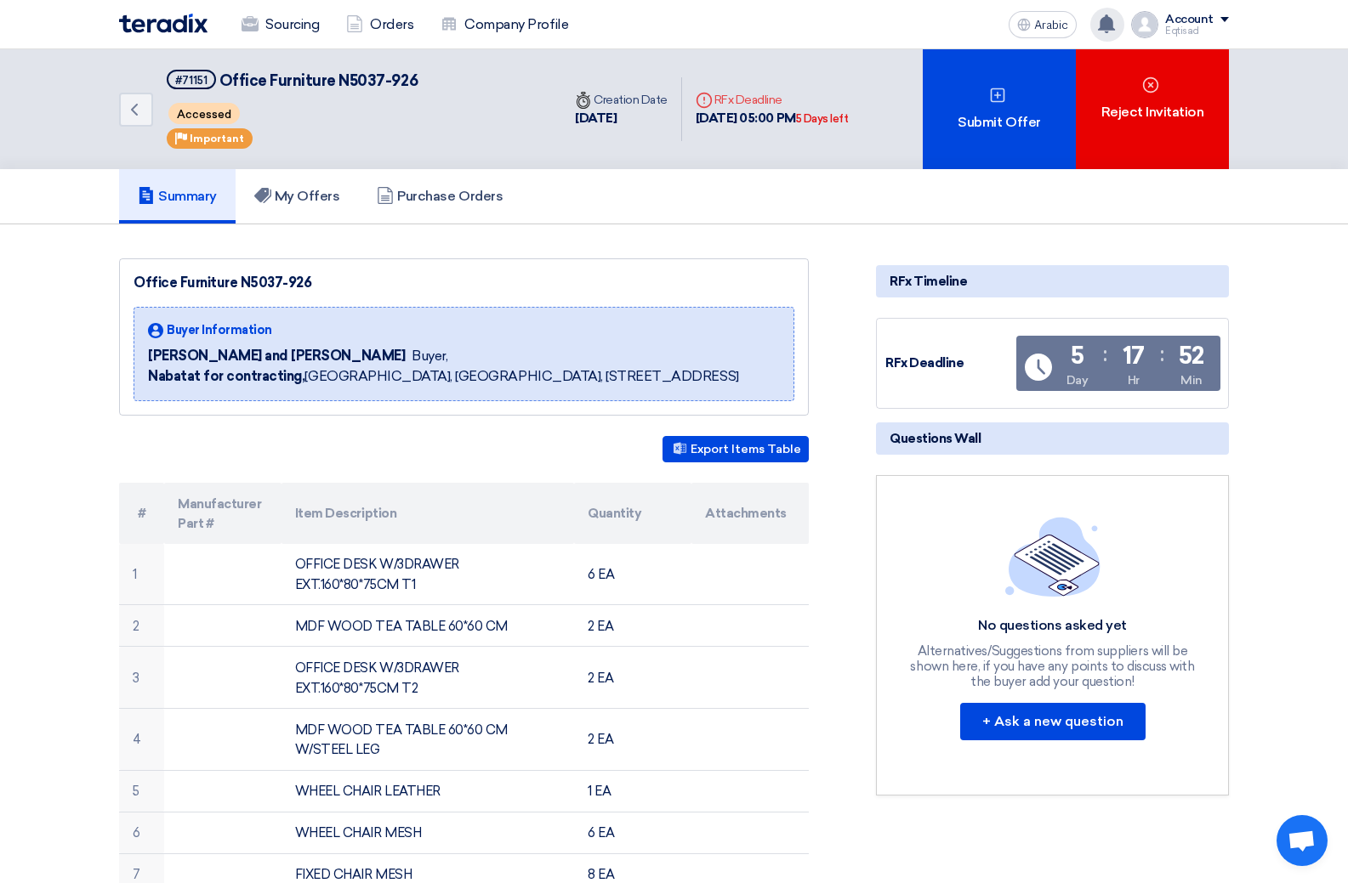
click at [1104, 29] on use at bounding box center [1106, 23] width 17 height 19
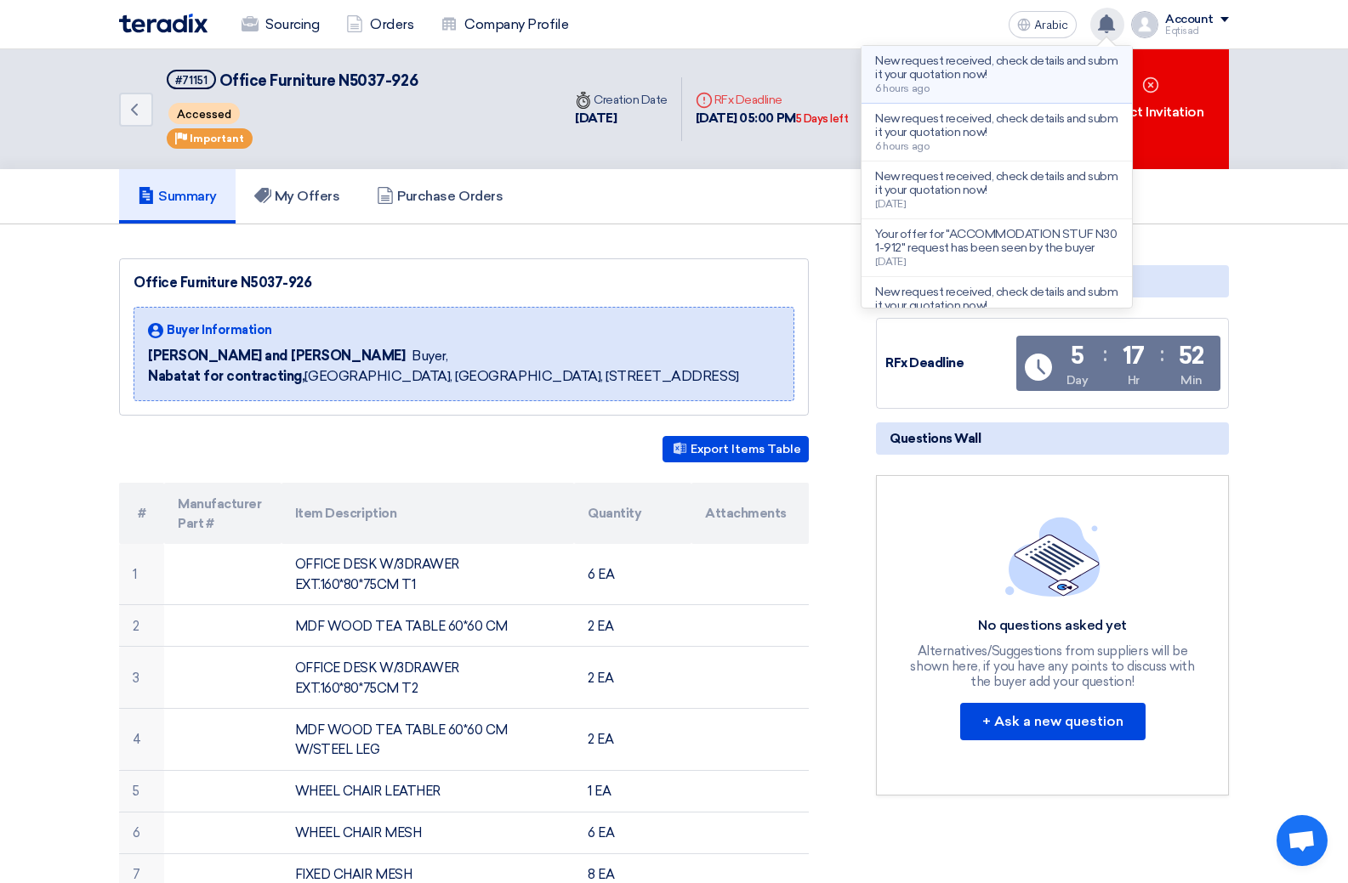
click at [941, 77] on font "New request received, check details and submit your quotation now!" at bounding box center [996, 68] width 242 height 28
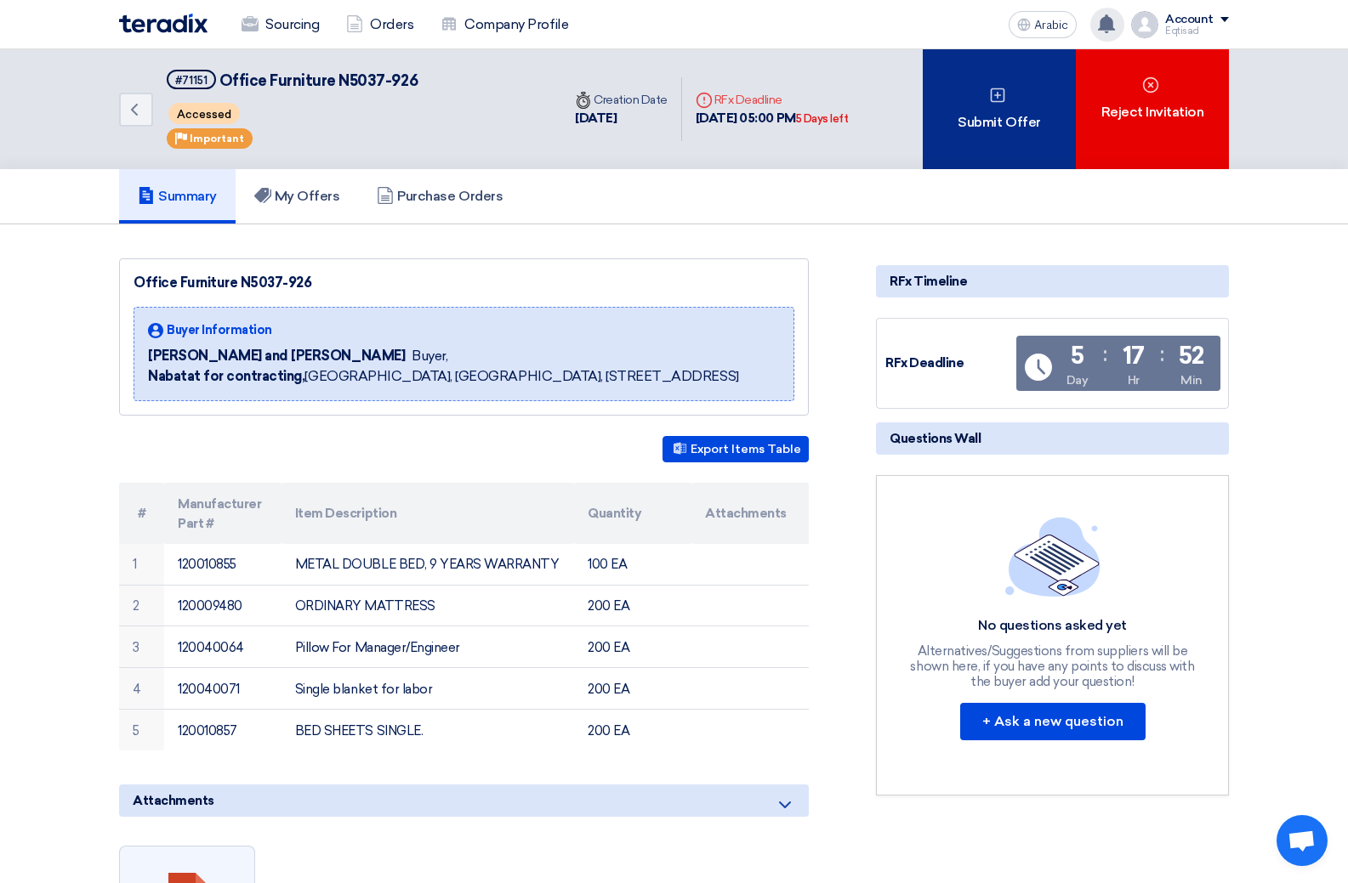
click at [994, 134] on div "Submit Offer" at bounding box center [999, 109] width 153 height 120
